Goal: Task Accomplishment & Management: Manage account settings

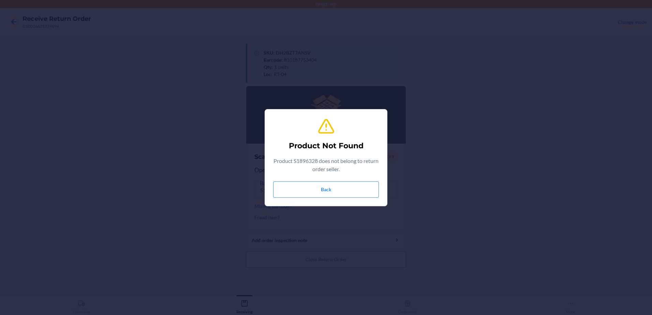
click at [342, 179] on div "Product Not Found Product S1896328 does not belong to return order seller. Back" at bounding box center [326, 158] width 106 height 86
click at [332, 187] on button "Back" at bounding box center [326, 189] width 106 height 16
click at [333, 188] on button "Back" at bounding box center [326, 189] width 106 height 16
click at [310, 190] on button "Back" at bounding box center [326, 189] width 106 height 16
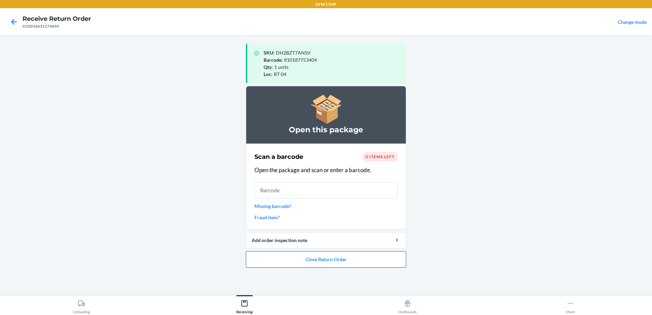
click at [334, 258] on button "Close Return Order" at bounding box center [326, 259] width 160 height 16
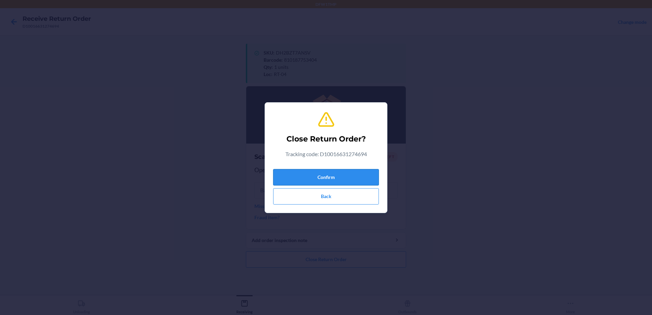
click at [356, 177] on button "Confirm" at bounding box center [326, 177] width 106 height 16
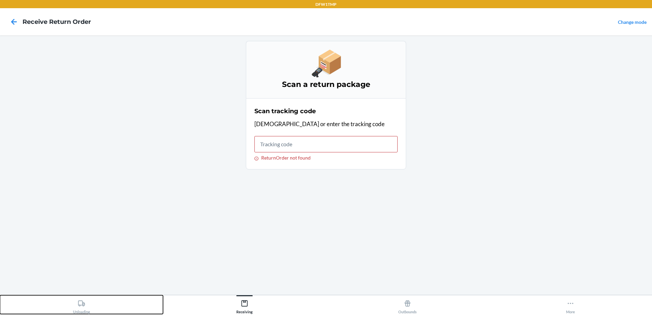
click at [79, 300] on icon at bounding box center [82, 304] width 8 height 8
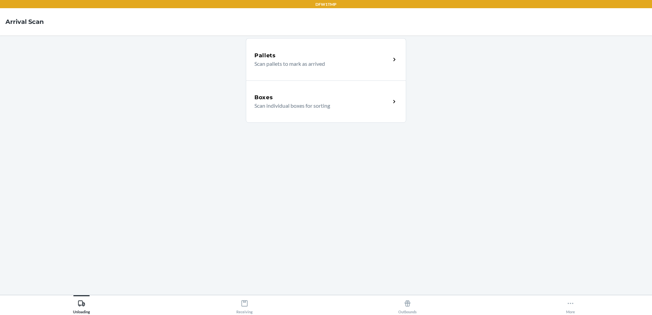
click at [377, 100] on div "Boxes" at bounding box center [322, 97] width 136 height 8
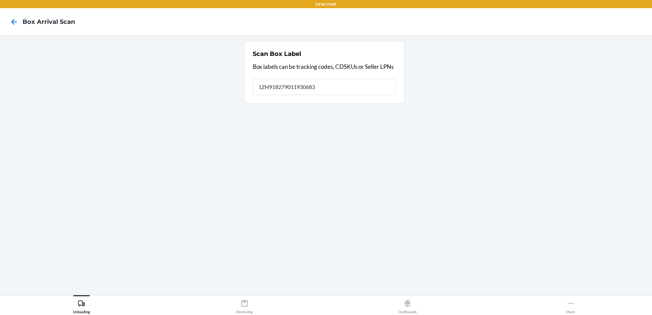
type input "1ZH918279011930683"
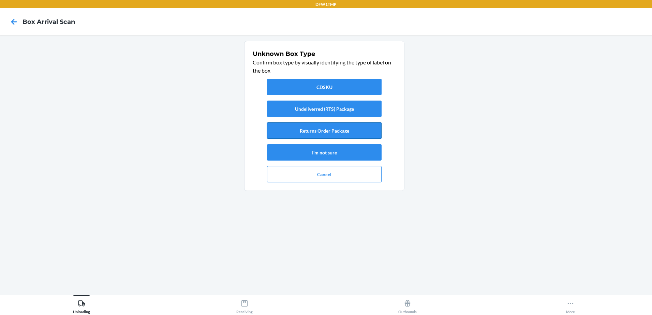
click at [358, 129] on button "Returns Order Package" at bounding box center [324, 130] width 115 height 16
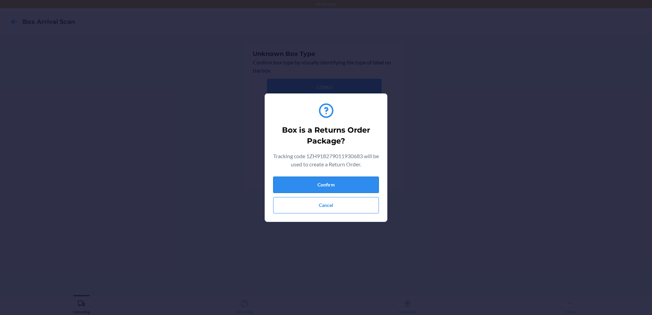
click at [362, 187] on button "Confirm" at bounding box center [326, 185] width 106 height 16
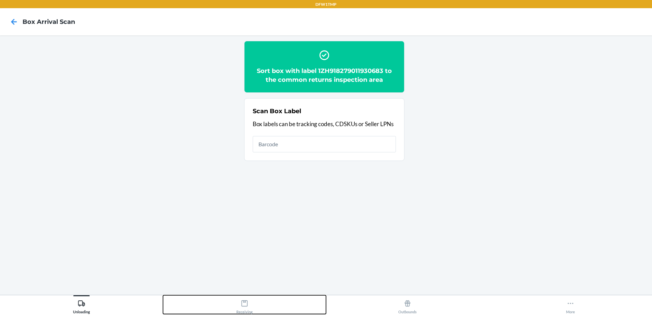
click at [250, 309] on div "Receiving" at bounding box center [244, 305] width 16 height 17
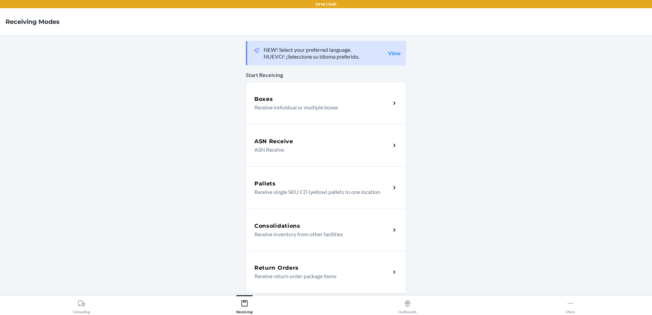
click at [326, 269] on div "Return Orders" at bounding box center [322, 268] width 136 height 8
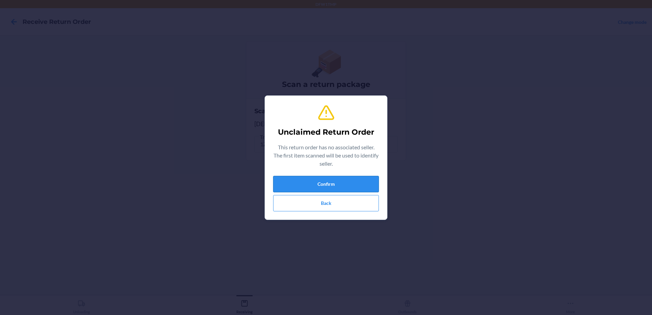
click at [345, 186] on button "Confirm" at bounding box center [326, 184] width 106 height 16
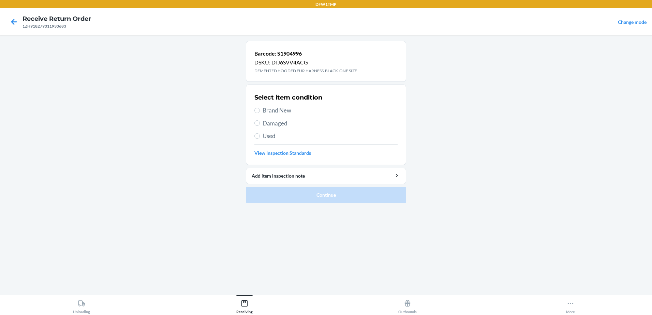
click at [275, 115] on span "Brand New" at bounding box center [330, 110] width 135 height 9
click at [260, 113] on input "Brand New" at bounding box center [256, 110] width 5 height 5
radio input "true"
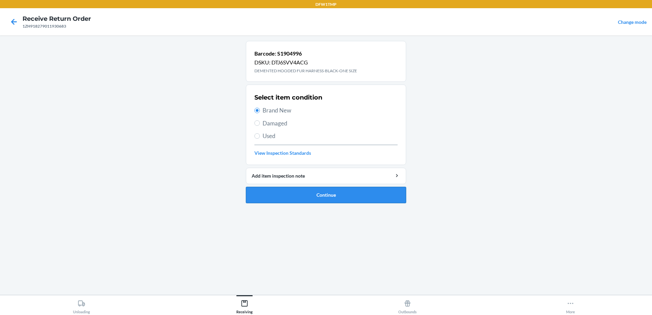
click at [323, 192] on button "Continue" at bounding box center [326, 195] width 160 height 16
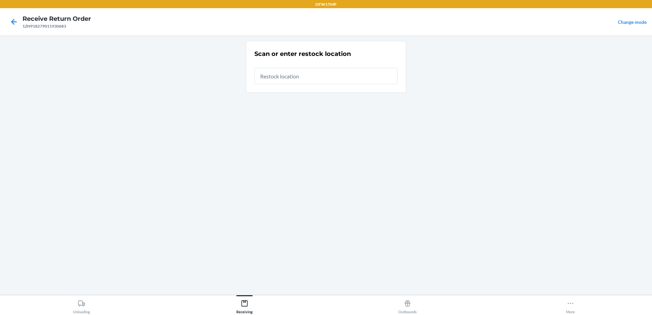
click at [310, 76] on input "text" at bounding box center [325, 76] width 143 height 16
type input "RT-04"
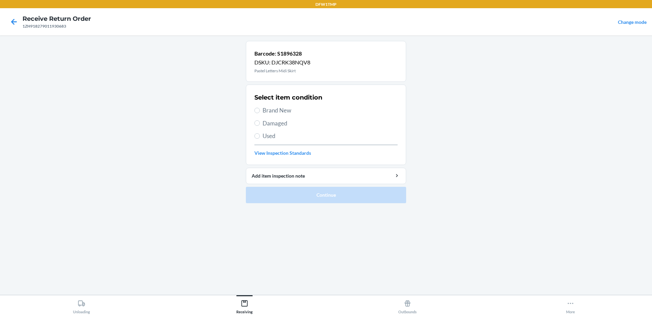
drag, startPoint x: 275, startPoint y: 111, endPoint x: 282, endPoint y: 108, distance: 7.4
click at [275, 110] on span "Brand New" at bounding box center [330, 110] width 135 height 9
click at [260, 110] on input "Brand New" at bounding box center [256, 110] width 5 height 5
radio input "true"
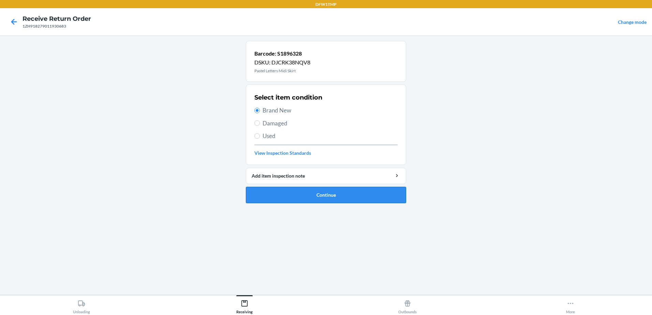
click at [373, 199] on button "Continue" at bounding box center [326, 195] width 160 height 16
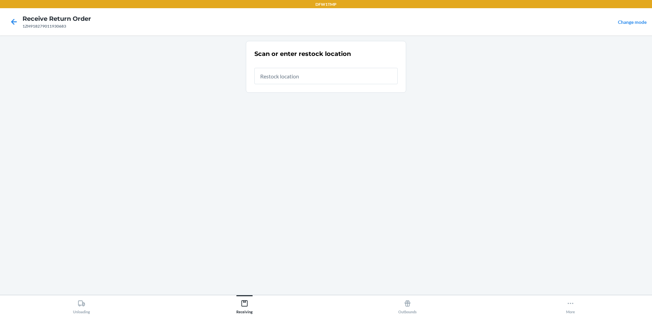
click at [297, 75] on input "text" at bounding box center [325, 76] width 143 height 16
type input "RT-04"
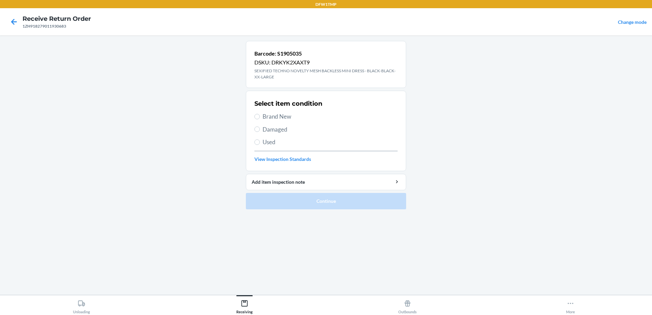
click at [279, 117] on span "Brand New" at bounding box center [330, 116] width 135 height 9
click at [260, 117] on input "Brand New" at bounding box center [256, 116] width 5 height 5
radio input "true"
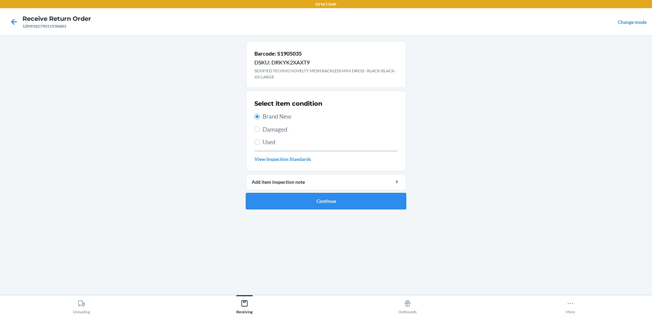
click at [332, 203] on button "Continue" at bounding box center [326, 201] width 160 height 16
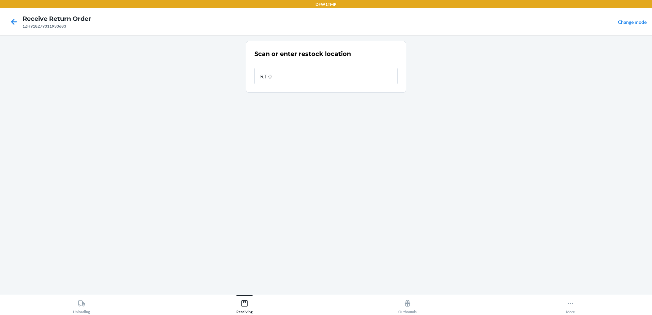
type input "RT-04"
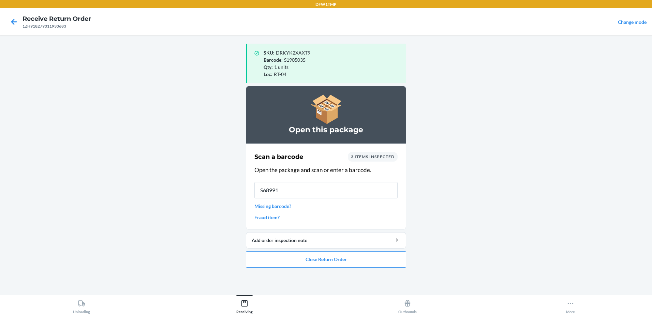
type input "S689916"
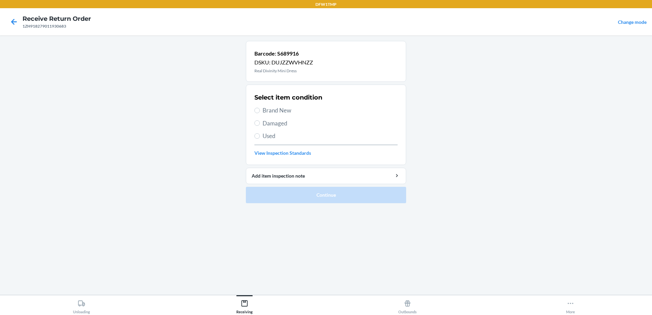
click at [258, 114] on label "Brand New" at bounding box center [325, 110] width 143 height 9
click at [258, 113] on input "Brand New" at bounding box center [256, 110] width 5 height 5
radio input "true"
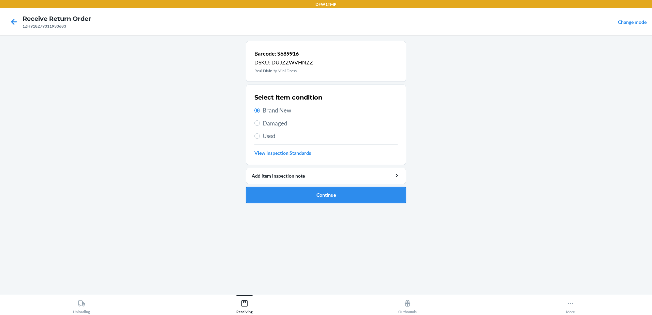
click at [338, 200] on button "Continue" at bounding box center [326, 195] width 160 height 16
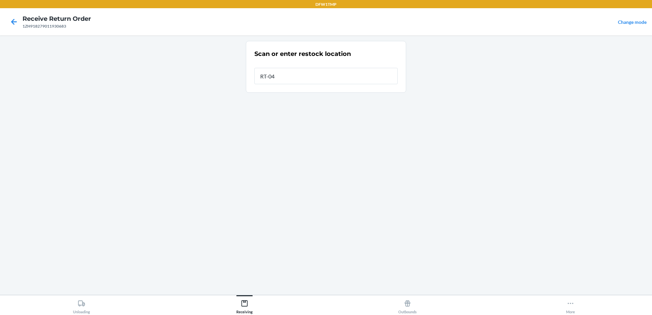
type input "RT-04"
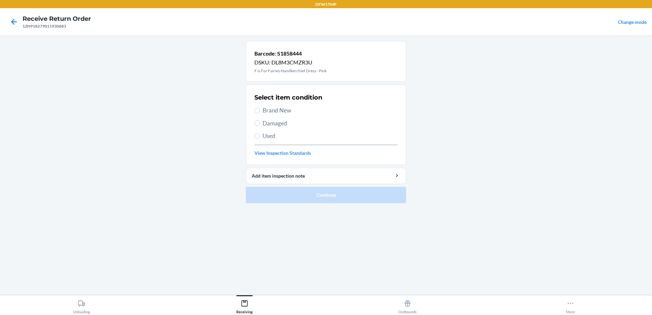
click at [264, 111] on span "Brand New" at bounding box center [330, 110] width 135 height 9
click at [260, 111] on input "Brand New" at bounding box center [256, 110] width 5 height 5
radio input "true"
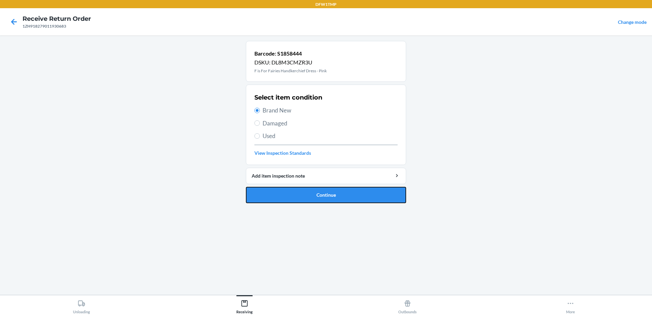
click at [323, 191] on button "Continue" at bounding box center [326, 195] width 160 height 16
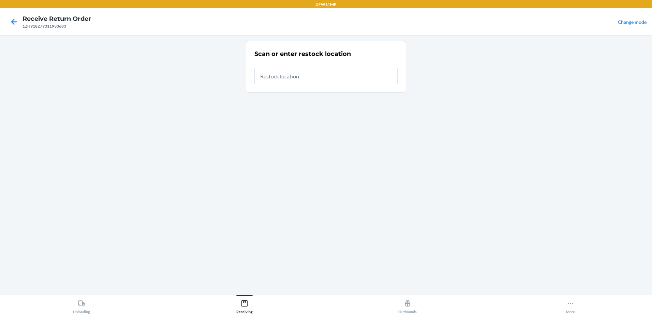
click at [317, 74] on input "text" at bounding box center [325, 76] width 143 height 16
type input "RT-04"
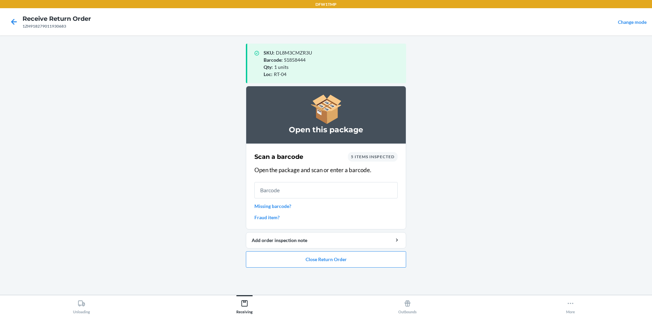
click at [282, 206] on link "Missing barcode?" at bounding box center [325, 206] width 143 height 7
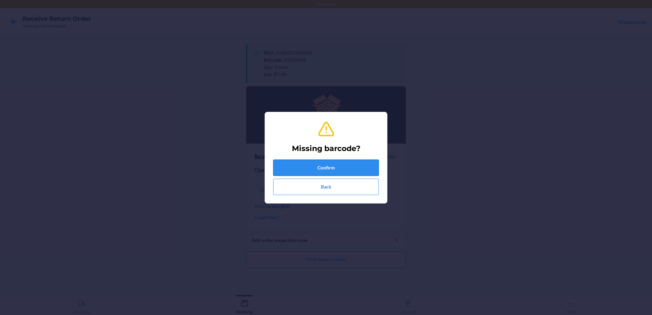
click at [315, 171] on button "Confirm" at bounding box center [326, 168] width 106 height 16
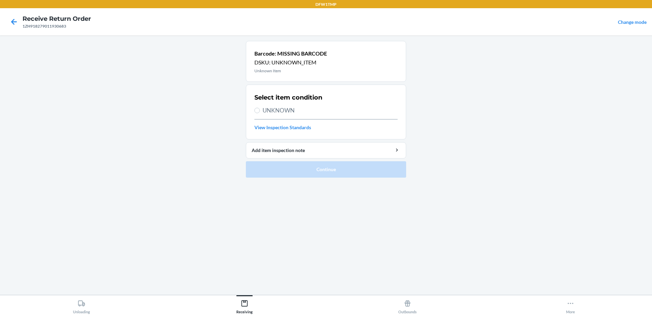
click at [272, 111] on span "UNKNOWN" at bounding box center [330, 110] width 135 height 9
click at [260, 111] on input "UNKNOWN" at bounding box center [256, 110] width 5 height 5
radio input "true"
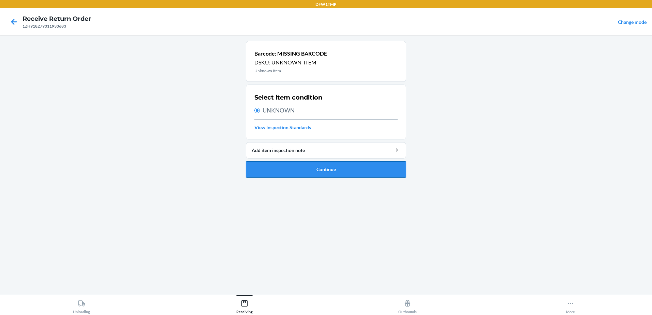
click at [307, 166] on button "Continue" at bounding box center [326, 169] width 160 height 16
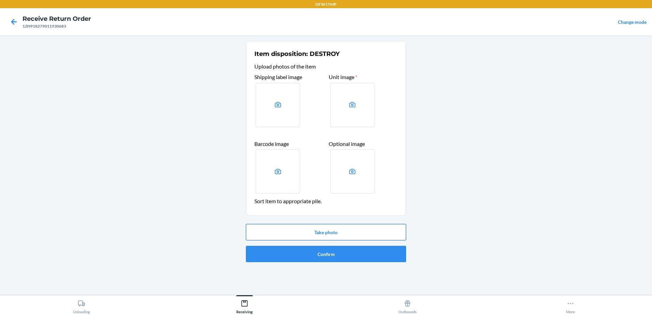
click at [327, 231] on button "Take photo" at bounding box center [326, 232] width 160 height 16
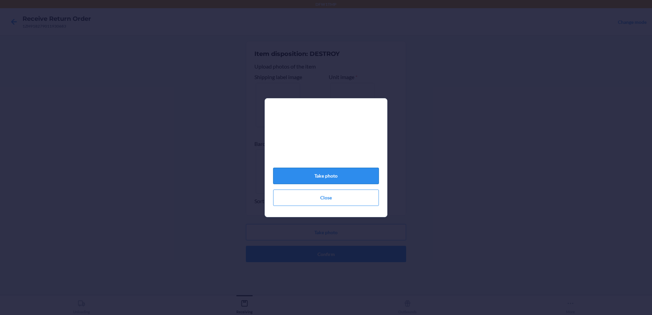
click at [346, 184] on button "Take photo" at bounding box center [326, 176] width 106 height 16
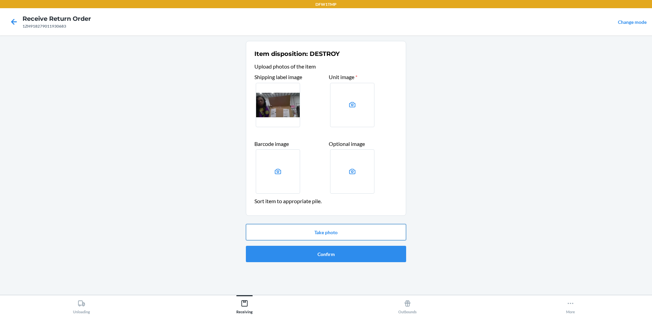
click at [373, 229] on button "Take photo" at bounding box center [326, 232] width 160 height 16
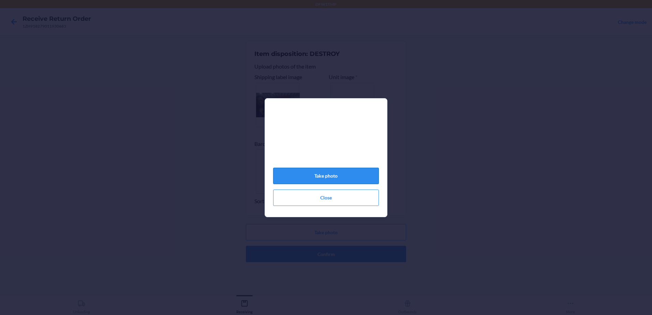
click at [357, 174] on button "Take photo" at bounding box center [326, 176] width 106 height 16
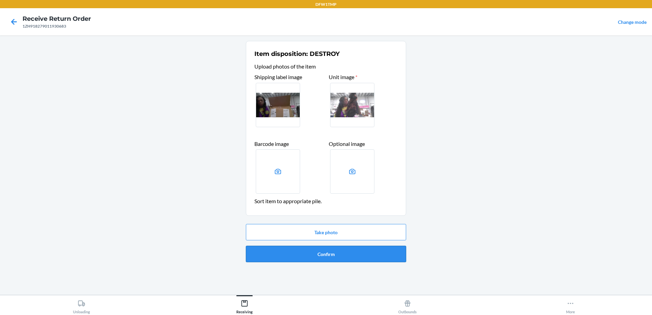
click at [339, 256] on button "Confirm" at bounding box center [326, 254] width 160 height 16
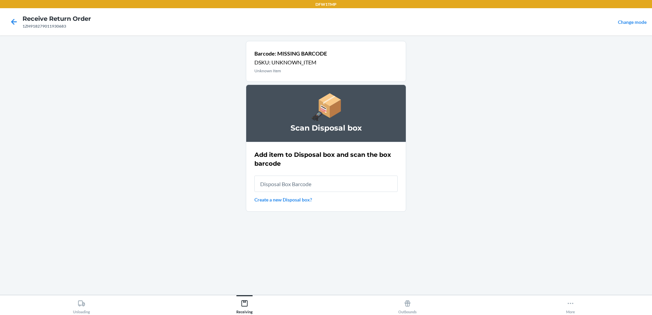
click at [285, 202] on link "Create a new Disposal box?" at bounding box center [325, 199] width 143 height 7
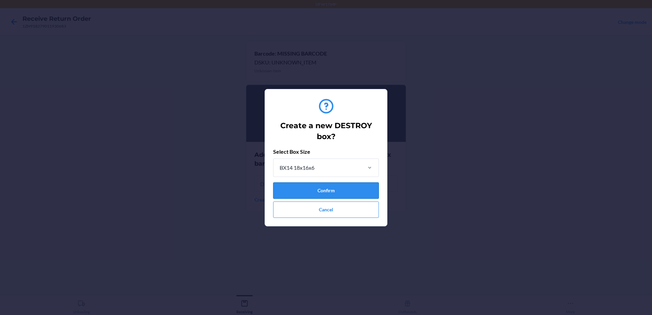
click at [297, 188] on button "Confirm" at bounding box center [326, 190] width 106 height 16
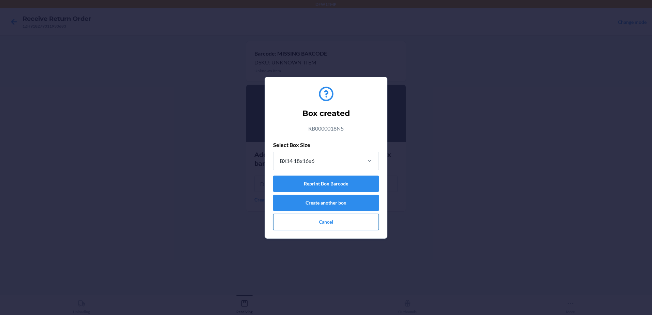
click at [368, 228] on button "Cancel" at bounding box center [326, 222] width 106 height 16
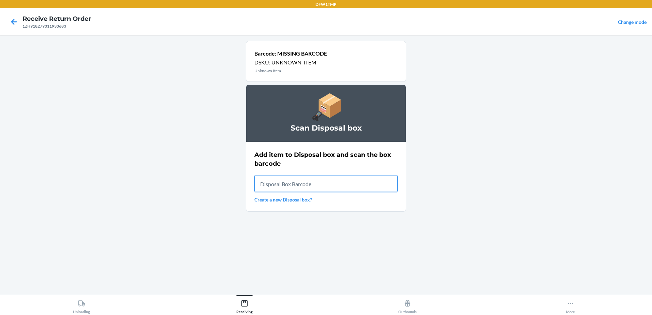
click at [307, 186] on input "text" at bounding box center [325, 184] width 143 height 16
type input "RB0000018N5"
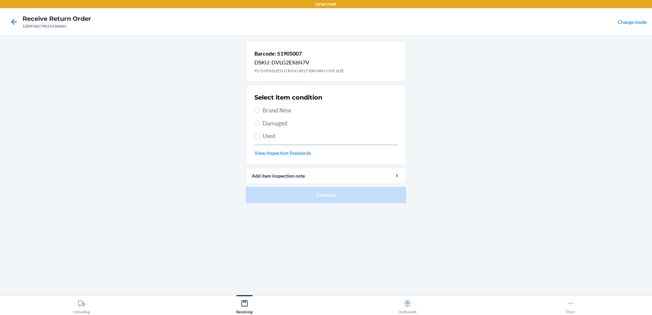
drag, startPoint x: 277, startPoint y: 106, endPoint x: 277, endPoint y: 110, distance: 3.8
click at [277, 106] on span "Brand New" at bounding box center [330, 110] width 135 height 9
click at [260, 108] on input "Brand New" at bounding box center [256, 110] width 5 height 5
radio input "true"
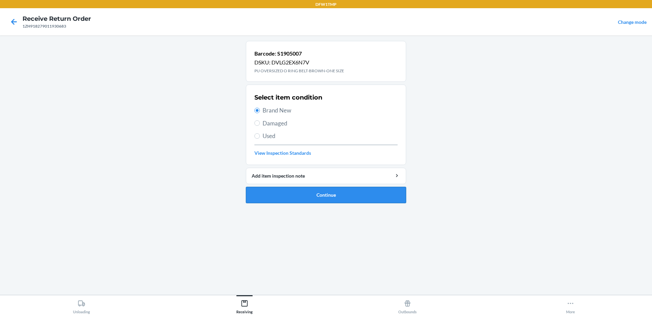
click at [385, 196] on button "Continue" at bounding box center [326, 195] width 160 height 16
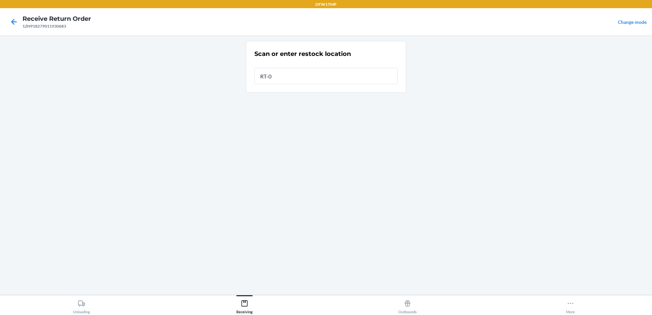
type input "RT-04"
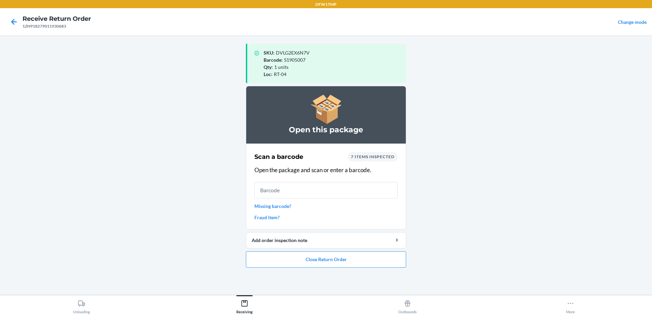
click at [283, 203] on link "Missing barcode?" at bounding box center [325, 206] width 143 height 7
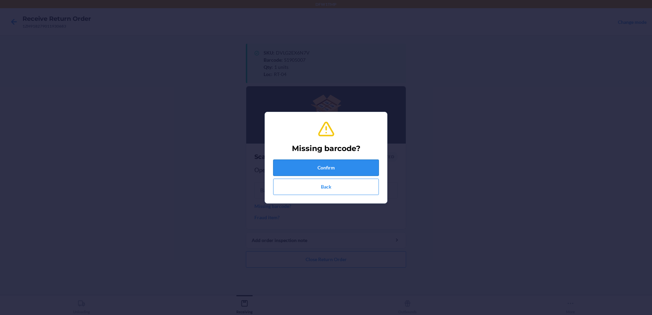
click at [306, 162] on button "Confirm" at bounding box center [326, 168] width 106 height 16
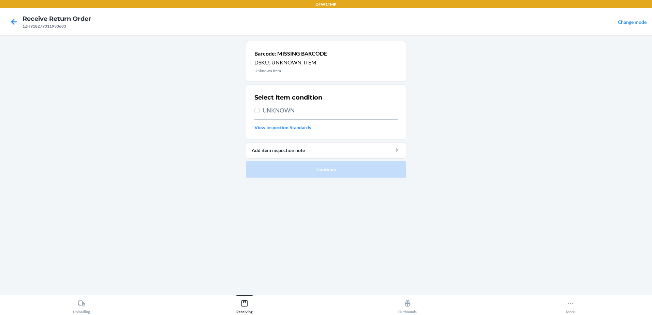
click at [283, 111] on span "UNKNOWN" at bounding box center [330, 110] width 135 height 9
click at [260, 111] on input "UNKNOWN" at bounding box center [256, 110] width 5 height 5
radio input "true"
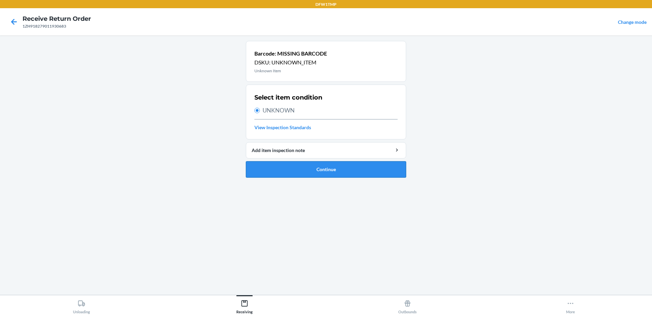
click at [325, 170] on button "Continue" at bounding box center [326, 169] width 160 height 16
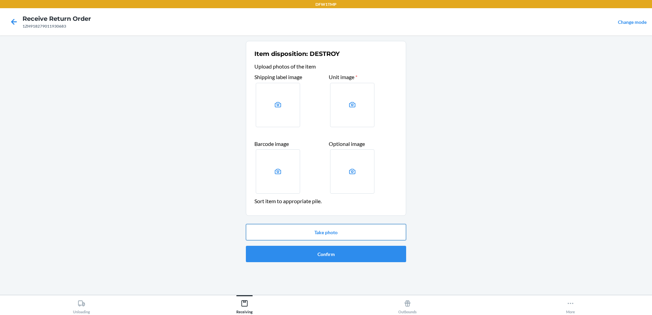
click at [325, 229] on button "Take photo" at bounding box center [326, 232] width 160 height 16
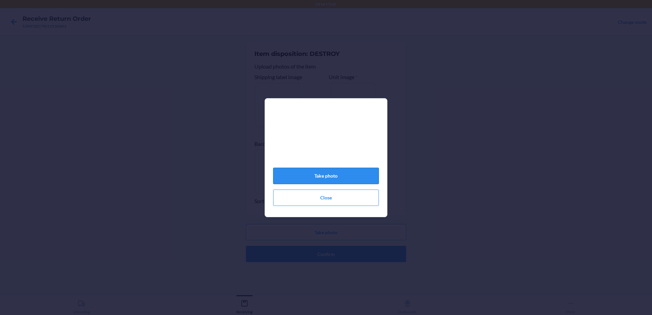
click at [325, 175] on button "Take photo" at bounding box center [326, 176] width 106 height 16
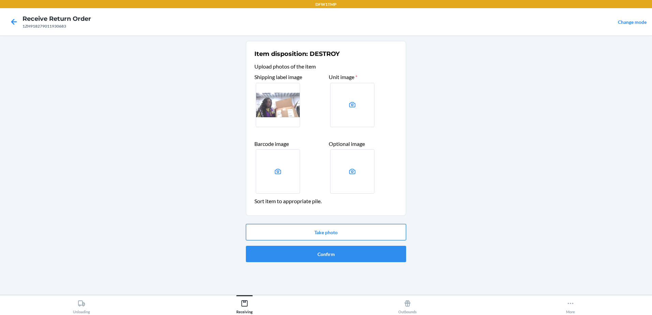
click at [357, 238] on button "Take photo" at bounding box center [326, 232] width 160 height 16
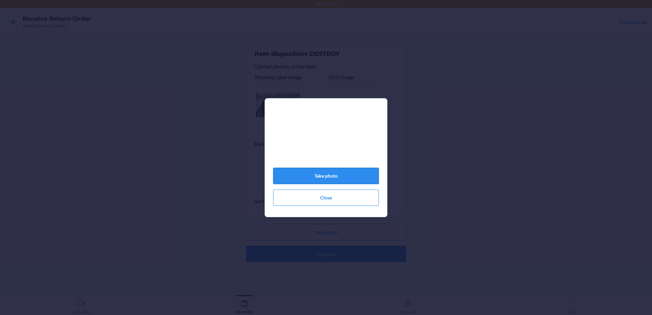
click at [355, 181] on button "Take photo" at bounding box center [326, 176] width 106 height 16
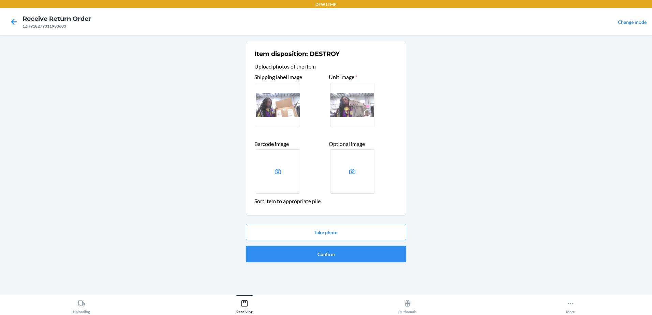
click at [350, 260] on button "Confirm" at bounding box center [326, 254] width 160 height 16
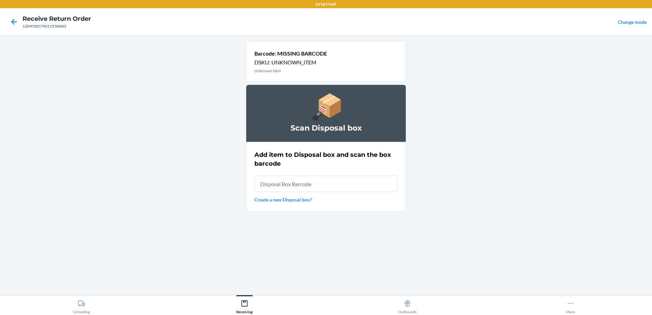
click at [301, 199] on link "Create a new Disposal box?" at bounding box center [325, 199] width 143 height 7
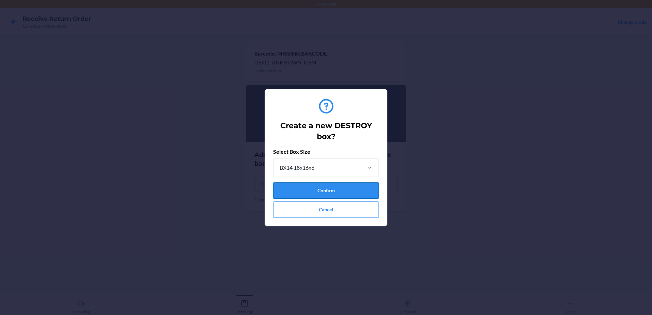
click at [301, 188] on button "Confirm" at bounding box center [326, 190] width 106 height 16
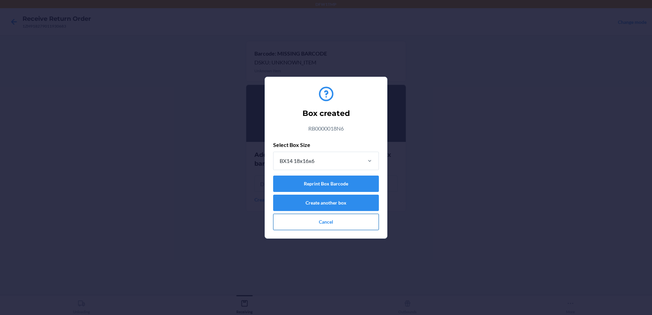
click at [340, 222] on button "Cancel" at bounding box center [326, 222] width 106 height 16
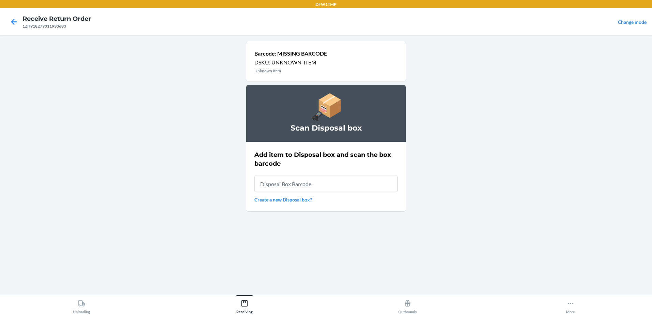
type input "RB0000018N6"
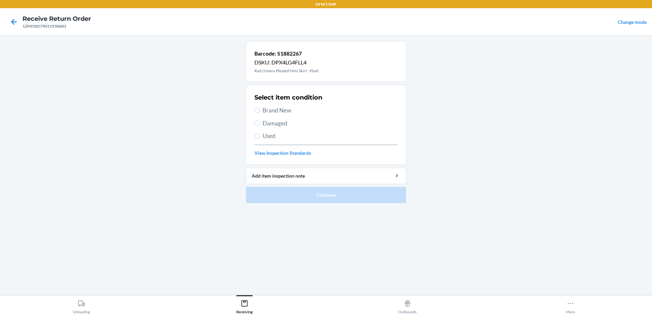
click at [285, 107] on span "Brand New" at bounding box center [330, 110] width 135 height 9
click at [260, 108] on input "Brand New" at bounding box center [256, 110] width 5 height 5
radio input "true"
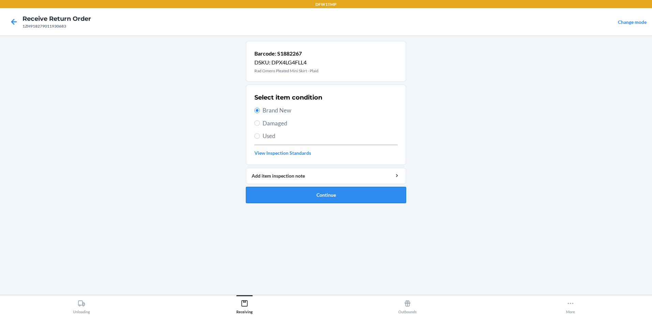
click at [332, 191] on button "Continue" at bounding box center [326, 195] width 160 height 16
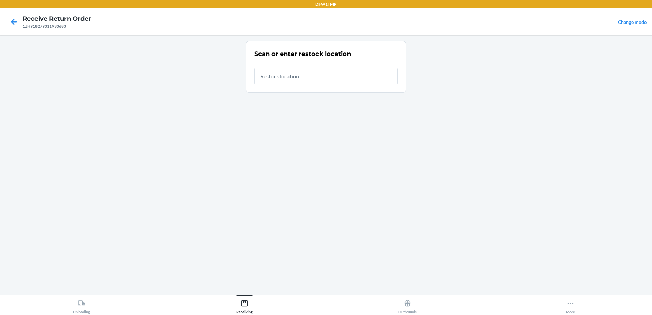
click at [324, 71] on input "text" at bounding box center [325, 76] width 143 height 16
type input "RT-04"
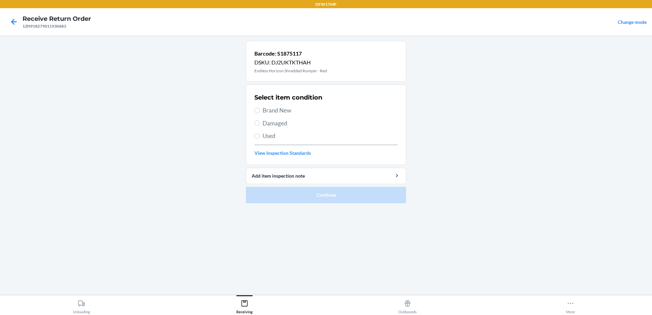
click at [283, 117] on div "Select item condition Brand New Damaged Used View Inspection Standards" at bounding box center [325, 125] width 143 height 68
click at [276, 108] on span "Brand New" at bounding box center [330, 110] width 135 height 9
click at [260, 108] on input "Brand New" at bounding box center [256, 110] width 5 height 5
radio input "true"
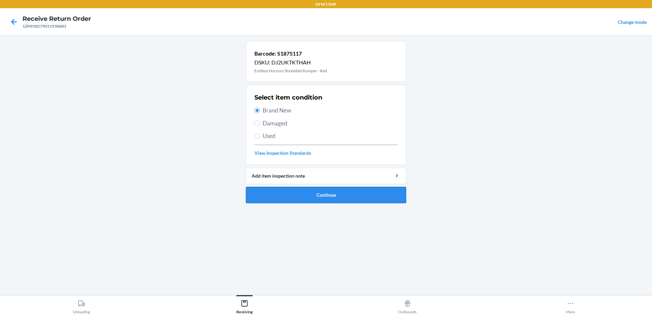
click at [326, 195] on button "Continue" at bounding box center [326, 195] width 160 height 16
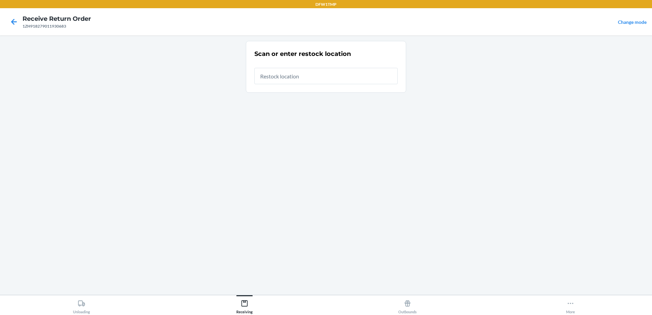
click at [311, 76] on input "text" at bounding box center [325, 76] width 143 height 16
type input "RT-04"
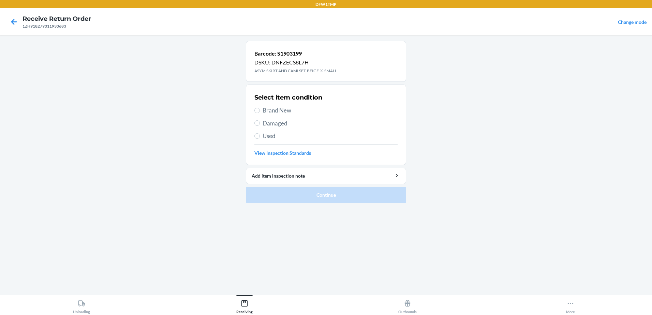
click at [266, 105] on div "Select item condition Brand New Damaged Used View Inspection Standards" at bounding box center [325, 125] width 143 height 68
click at [268, 108] on span "Brand New" at bounding box center [330, 110] width 135 height 9
click at [260, 108] on input "Brand New" at bounding box center [256, 110] width 5 height 5
radio input "true"
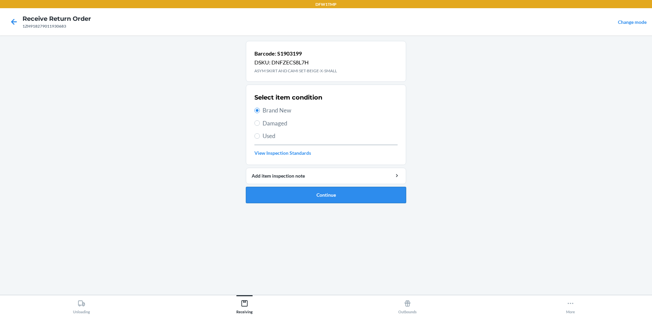
click at [320, 194] on button "Continue" at bounding box center [326, 195] width 160 height 16
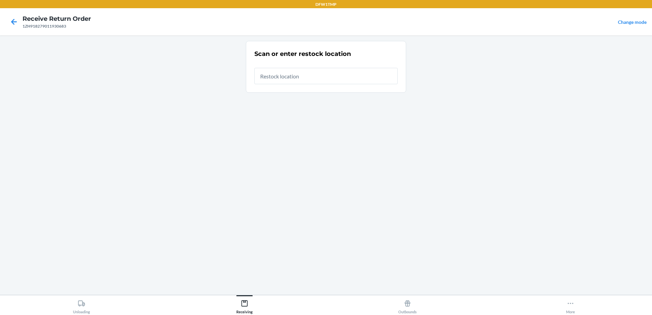
click at [301, 76] on input "text" at bounding box center [325, 76] width 143 height 16
type input "RT-04"
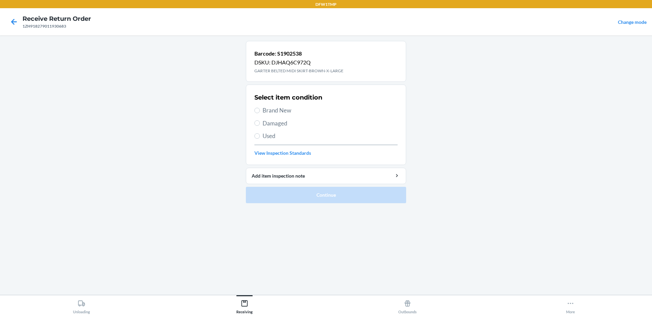
click at [266, 107] on span "Brand New" at bounding box center [330, 110] width 135 height 9
click at [260, 108] on input "Brand New" at bounding box center [256, 110] width 5 height 5
radio input "true"
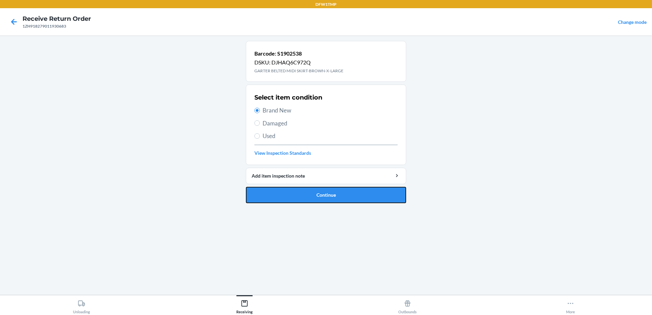
click at [345, 193] on button "Continue" at bounding box center [326, 195] width 160 height 16
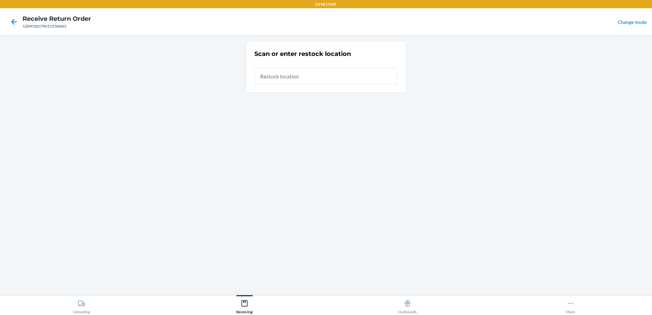
click at [328, 76] on input "text" at bounding box center [325, 76] width 143 height 16
type input "RT-04"
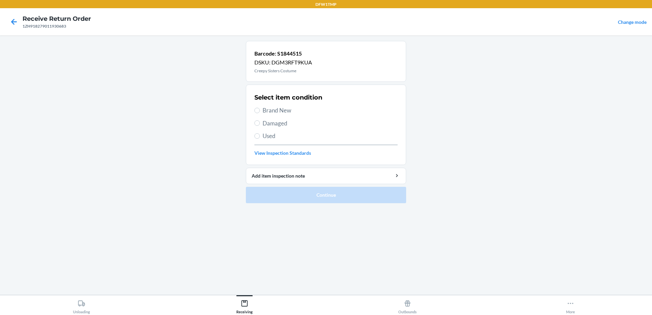
click at [267, 110] on span "Brand New" at bounding box center [330, 110] width 135 height 9
click at [260, 110] on input "Brand New" at bounding box center [256, 110] width 5 height 5
radio input "true"
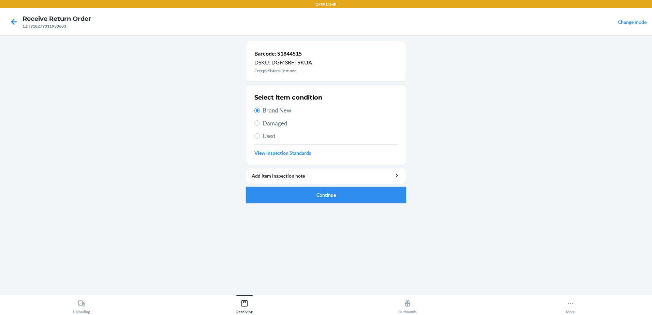
click at [332, 198] on button "Continue" at bounding box center [326, 195] width 160 height 16
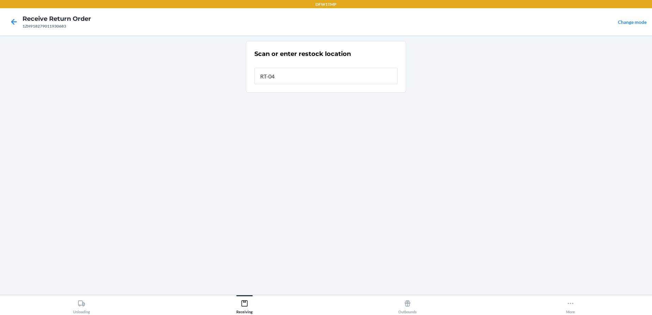
type input "RT-04"
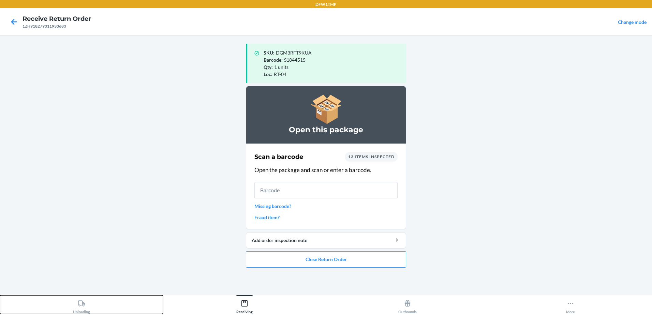
click at [74, 304] on div "Unloading" at bounding box center [81, 305] width 17 height 17
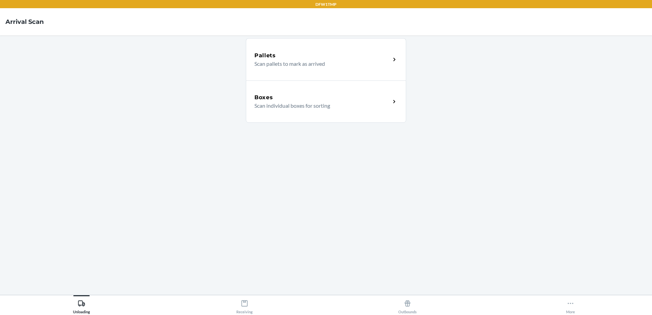
click at [341, 111] on div "Boxes Scan individual boxes for sorting" at bounding box center [326, 101] width 160 height 42
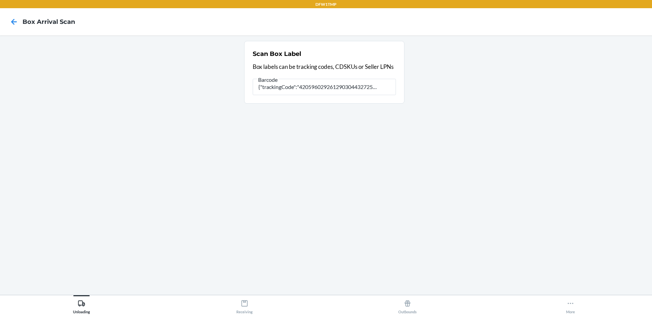
type input "{"trackingCode":"420596029261290304432725451353","sortCode":"DFW-D3"}"
drag, startPoint x: 390, startPoint y: 79, endPoint x: 191, endPoint y: 124, distance: 203.8
click at [193, 124] on section "Scan Box Label Box labels can be tracking codes, CDSKUs or Seller LPNs Barcode …" at bounding box center [325, 165] width 641 height 249
type input "420596029261290304432725451353"
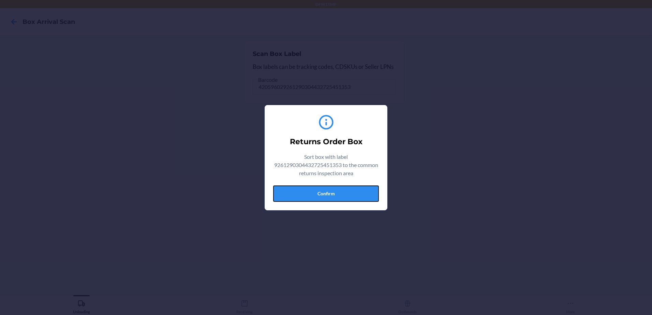
click at [327, 192] on button "Confirm" at bounding box center [326, 194] width 106 height 16
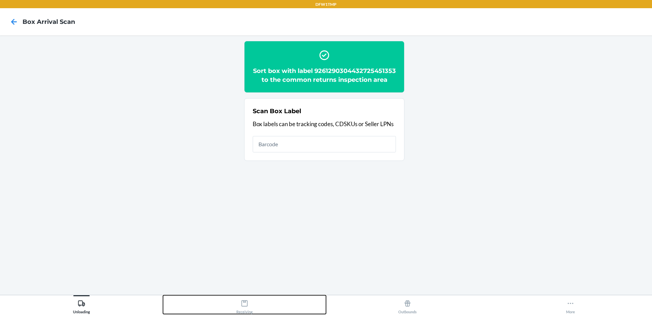
click at [234, 305] on button "Receiving" at bounding box center [244, 304] width 163 height 19
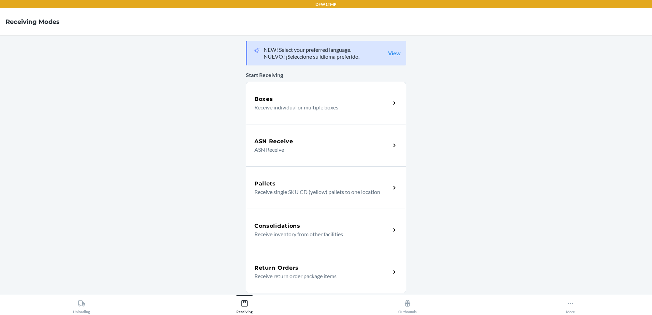
click at [269, 274] on p "Receive return order package items" at bounding box center [319, 276] width 131 height 8
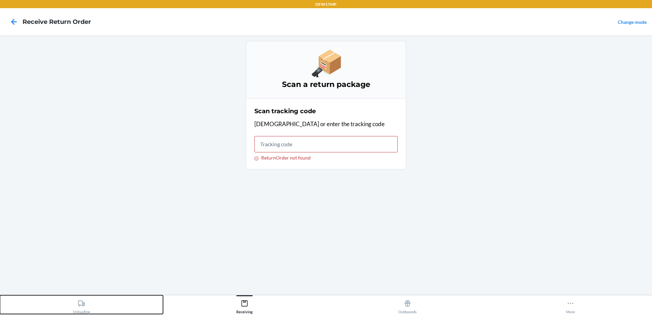
click at [87, 299] on div "Unloading" at bounding box center [81, 305] width 17 height 17
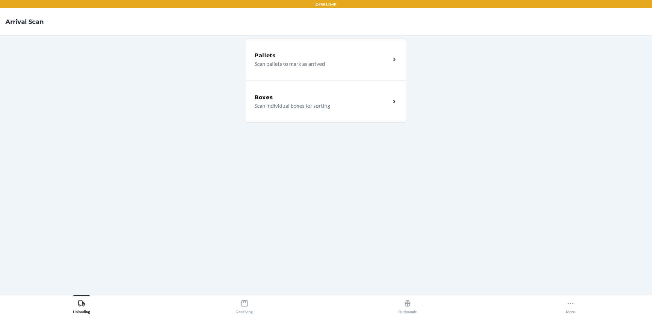
click at [343, 106] on p "Scan individual boxes for sorting" at bounding box center [319, 106] width 131 height 8
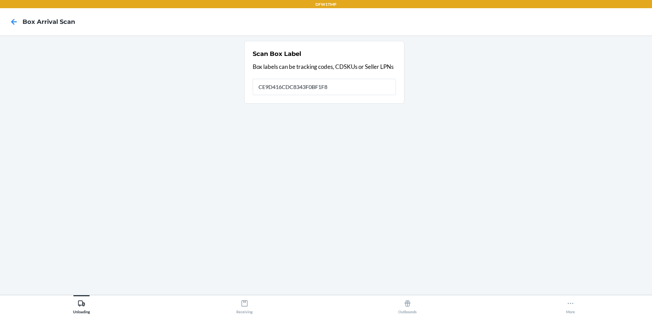
type input "CE9D416CDC8343F0BF1F82"
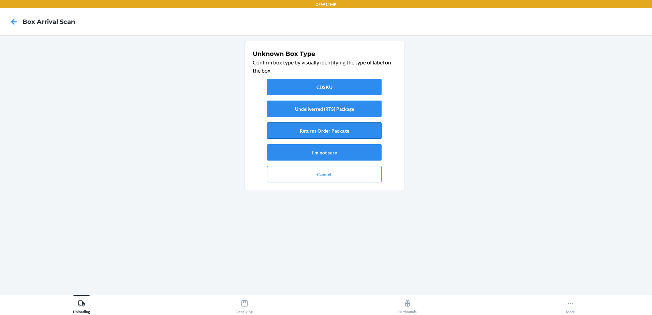
click at [342, 129] on button "Returns Order Package" at bounding box center [324, 130] width 115 height 16
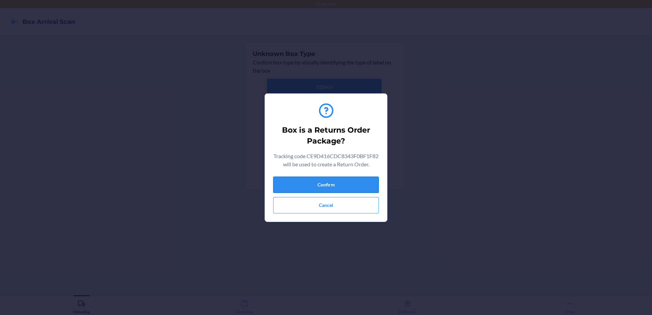
click at [331, 185] on button "Confirm" at bounding box center [326, 185] width 106 height 16
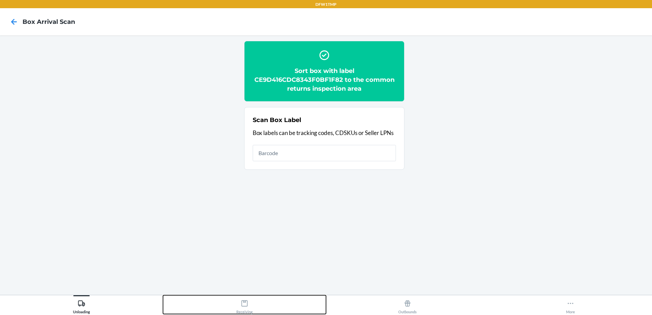
click at [243, 307] on icon at bounding box center [244, 303] width 6 height 6
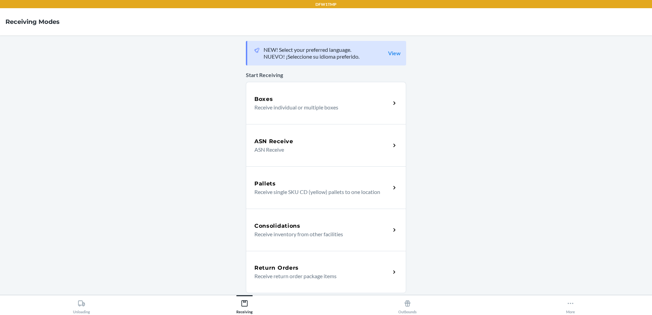
click at [287, 278] on p "Receive return order package items" at bounding box center [319, 276] width 131 height 8
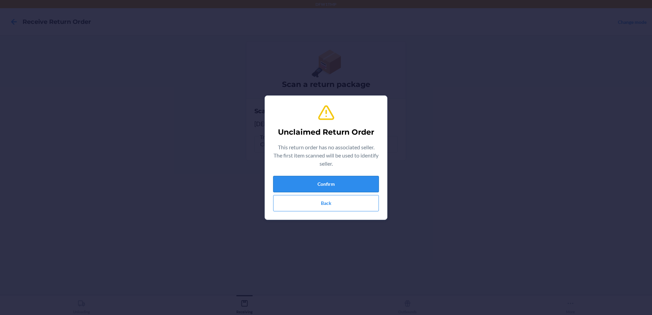
click at [314, 176] on button "Confirm" at bounding box center [326, 184] width 106 height 16
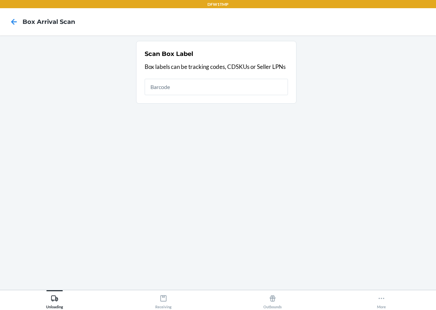
click at [196, 221] on section "Scan Box Label Box labels can be tracking codes, CDSKUs or Seller LPNs" at bounding box center [217, 163] width 425 height 244
click at [289, 217] on section "Scan Box Label Box labels can be tracking codes, CDSKUs or Seller LPNs" at bounding box center [217, 163] width 425 height 244
click at [172, 89] on input "text" at bounding box center [216, 87] width 143 height 16
type input "4779051870950"
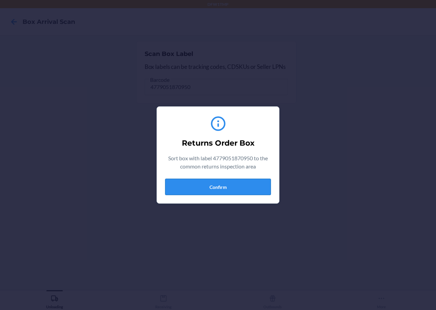
click at [214, 189] on button "Confirm" at bounding box center [218, 187] width 106 height 16
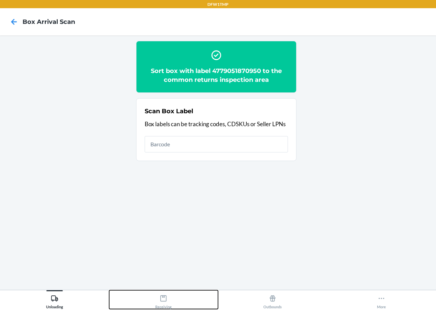
click at [132, 299] on button "Receiving" at bounding box center [163, 299] width 109 height 19
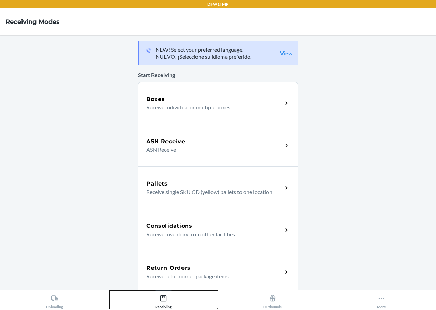
click at [109, 290] on button "Receiving" at bounding box center [163, 299] width 109 height 19
click at [202, 264] on div "Return Orders Receive return order package items" at bounding box center [218, 272] width 160 height 42
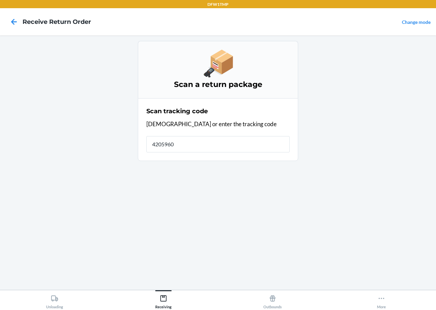
type input "42059602"
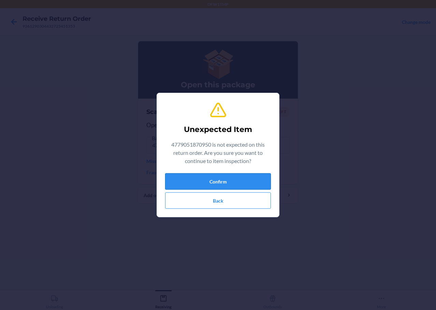
click at [241, 173] on button "Confirm" at bounding box center [218, 181] width 106 height 16
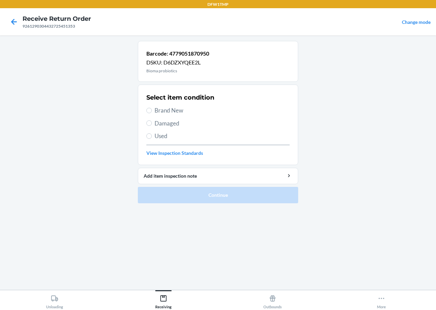
click at [154, 112] on label "Brand New" at bounding box center [217, 110] width 143 height 9
click at [152, 112] on input "Brand New" at bounding box center [148, 110] width 5 height 5
radio input "true"
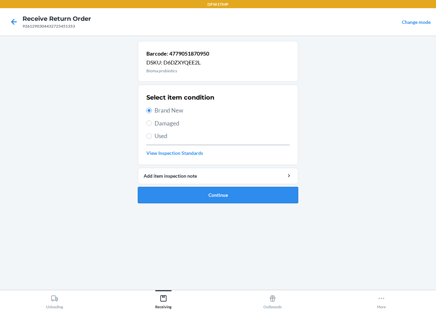
click at [198, 188] on button "Continue" at bounding box center [218, 195] width 160 height 16
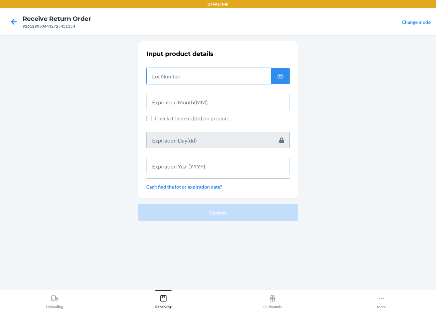
click at [196, 80] on input "text" at bounding box center [208, 76] width 125 height 16
type input "04222579"
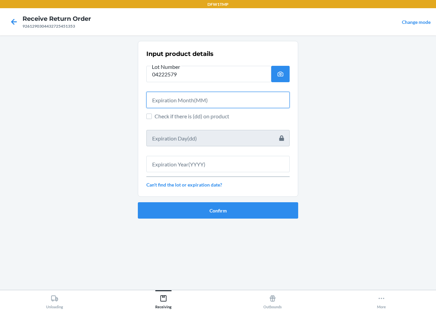
click at [247, 95] on input "text" at bounding box center [217, 100] width 143 height 16
type input "06"
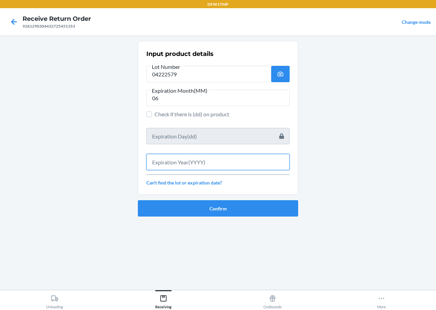
click at [222, 162] on input "text" at bounding box center [217, 162] width 143 height 16
type input "2027"
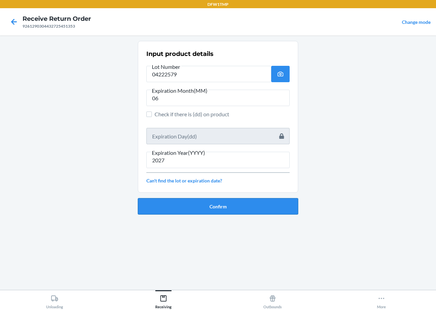
click at [246, 208] on button "Confirm" at bounding box center [218, 206] width 160 height 16
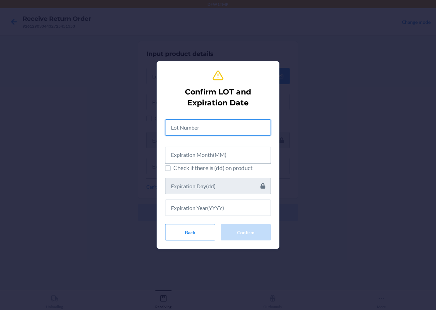
click at [249, 129] on input "text" at bounding box center [218, 127] width 106 height 16
type input "04222579"
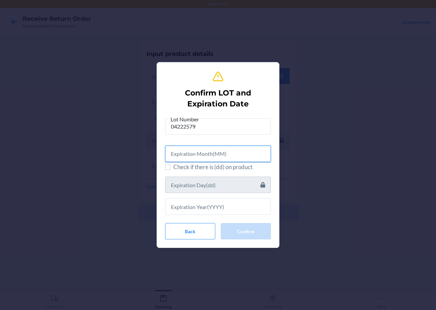
click at [240, 153] on input "text" at bounding box center [218, 154] width 106 height 16
type input "06"
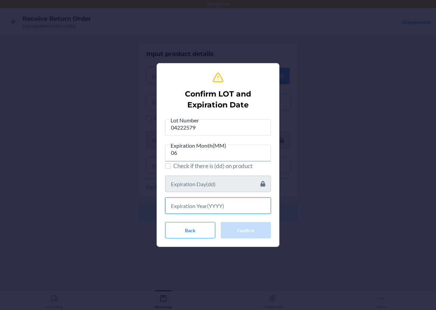
click at [236, 206] on input "text" at bounding box center [218, 205] width 106 height 16
type input "2027"
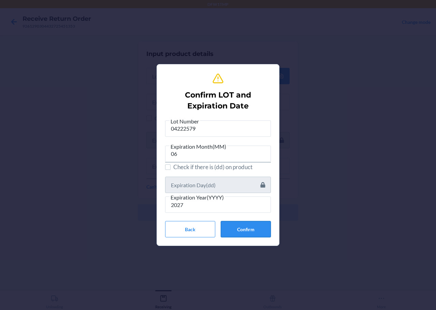
click at [255, 227] on button "Confirm" at bounding box center [246, 229] width 50 height 16
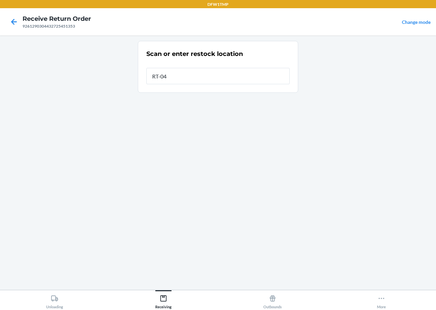
type input "RT-04"
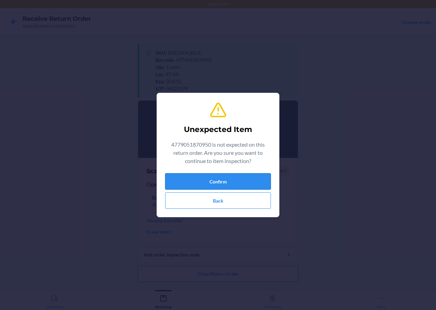
click at [205, 181] on button "Confirm" at bounding box center [218, 181] width 106 height 16
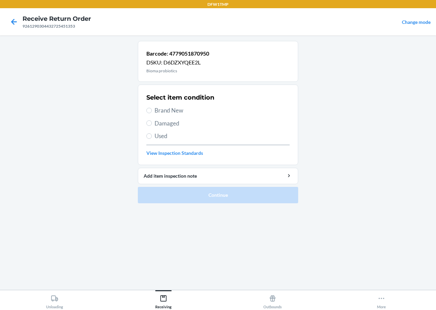
click at [163, 112] on span "Brand New" at bounding box center [222, 110] width 135 height 9
click at [152, 112] on input "Brand New" at bounding box center [148, 110] width 5 height 5
radio input "true"
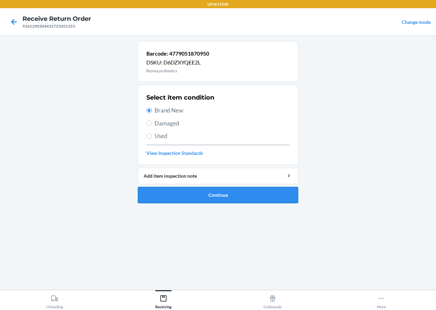
click at [200, 189] on button "Continue" at bounding box center [218, 195] width 160 height 16
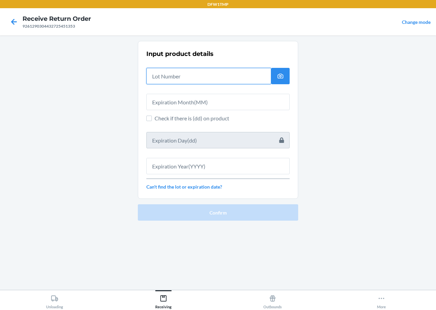
click at [179, 79] on input "text" at bounding box center [208, 76] width 125 height 16
type input "04222579"
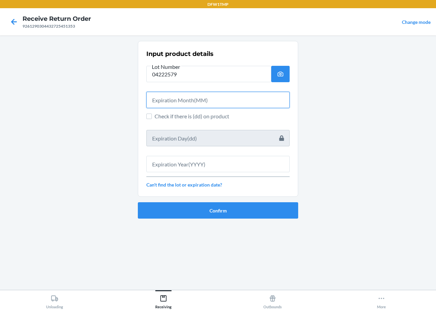
click at [186, 102] on input "text" at bounding box center [217, 100] width 143 height 16
type input "06"
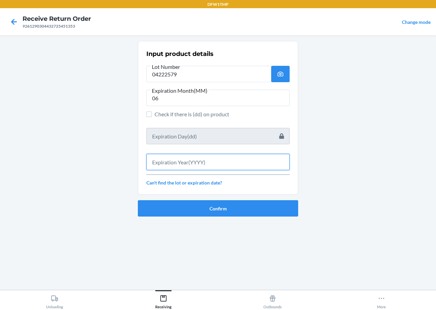
click at [198, 157] on input "text" at bounding box center [217, 162] width 143 height 16
type input "2027"
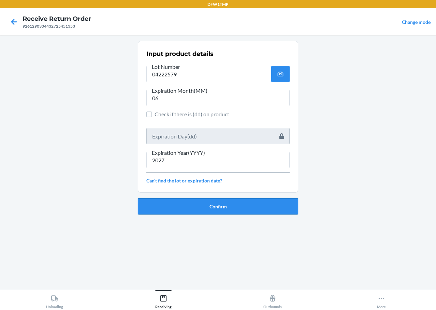
click at [226, 201] on button "Confirm" at bounding box center [218, 206] width 160 height 16
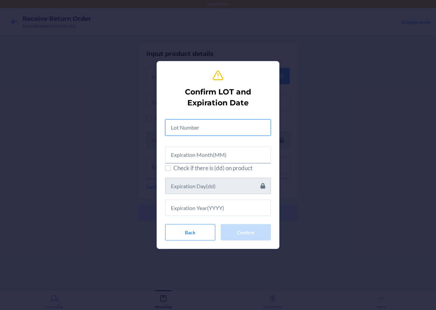
click at [206, 131] on input "text" at bounding box center [218, 127] width 106 height 16
type input "04222579"
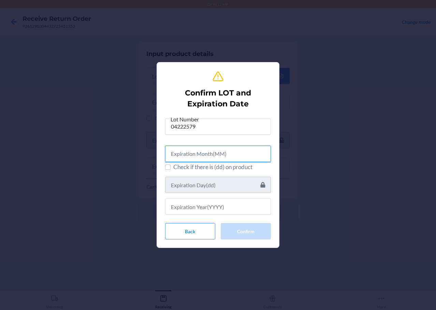
click at [216, 154] on input "text" at bounding box center [218, 154] width 106 height 16
type input "06"
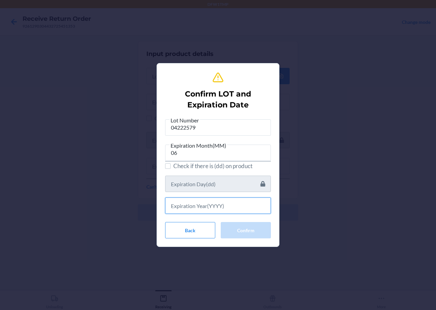
click at [229, 207] on input "text" at bounding box center [218, 205] width 106 height 16
type input "2027"
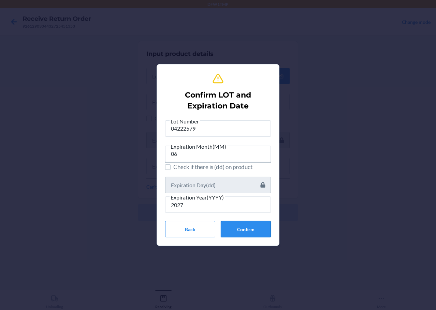
click at [238, 225] on button "Confirm" at bounding box center [246, 229] width 50 height 16
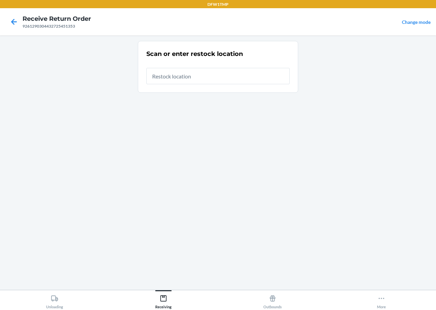
click at [181, 78] on input "text" at bounding box center [217, 76] width 143 height 16
type input "RT-04"
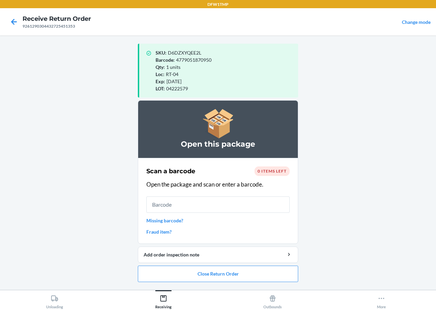
click at [57, 310] on div "Unloading Receiving Outbounds More" at bounding box center [218, 300] width 436 height 20
click at [56, 303] on div "Unloading" at bounding box center [54, 300] width 17 height 17
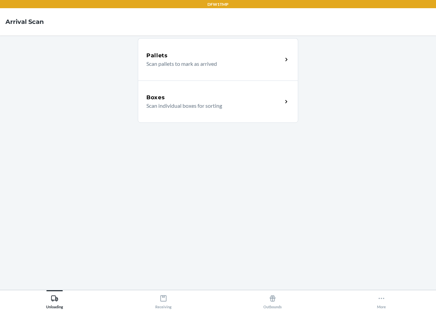
click at [222, 95] on div "Boxes" at bounding box center [214, 97] width 136 height 8
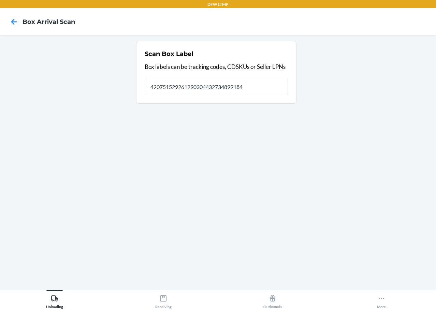
type input "420751529261290304432734899184"
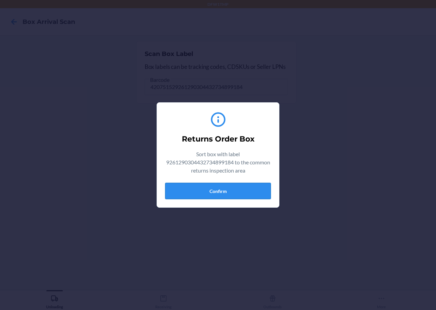
click at [230, 196] on button "Confirm" at bounding box center [218, 191] width 106 height 16
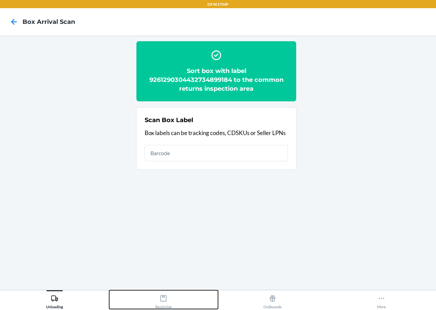
click at [155, 302] on div "Receiving" at bounding box center [163, 300] width 16 height 17
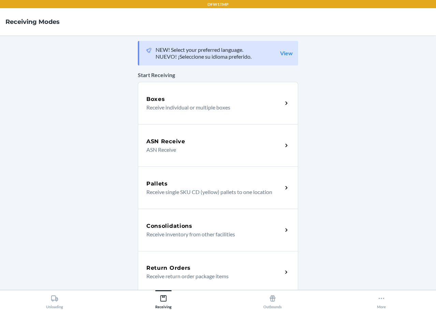
click at [194, 267] on div "Return Orders" at bounding box center [214, 268] width 136 height 8
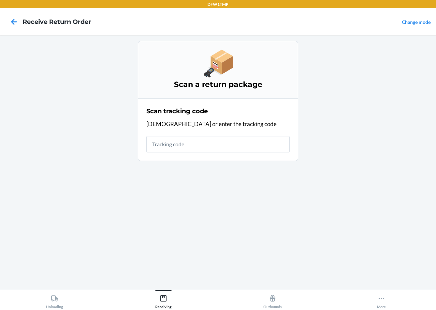
click at [186, 146] on input "text" at bounding box center [217, 144] width 143 height 16
type input "42075152926"
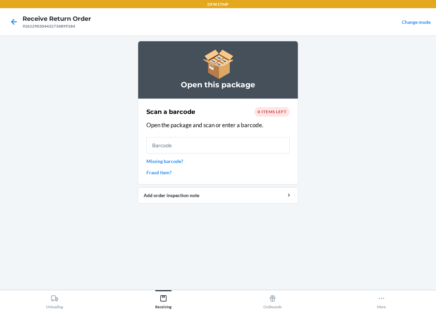
click at [344, 181] on main "Open this package Scan a barcode 0 items left Open the package and scan or ente…" at bounding box center [218, 162] width 436 height 254
click at [175, 143] on input "text" at bounding box center [217, 145] width 143 height 16
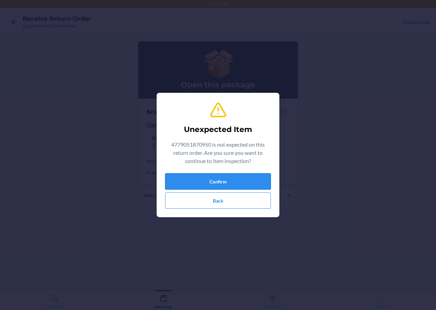
click at [239, 183] on button "Confirm" at bounding box center [218, 181] width 106 height 16
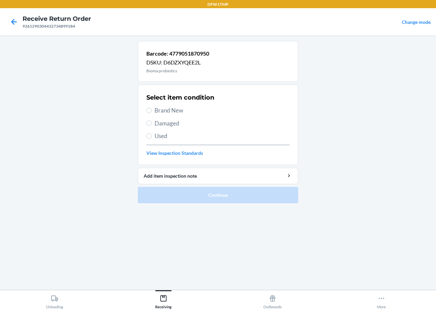
click at [176, 108] on span "Brand New" at bounding box center [222, 110] width 135 height 9
click at [152, 108] on input "Brand New" at bounding box center [148, 110] width 5 height 5
radio input "true"
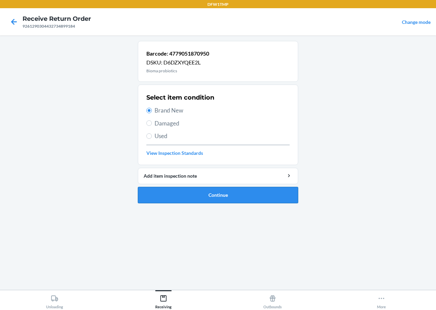
click at [237, 195] on button "Continue" at bounding box center [218, 195] width 160 height 16
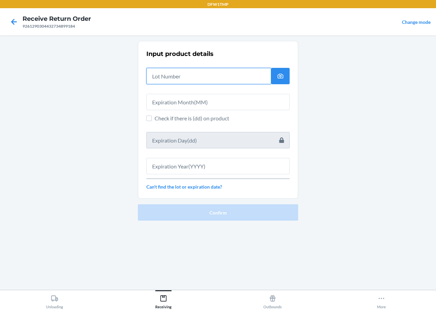
click at [214, 78] on input "text" at bounding box center [208, 76] width 125 height 16
type input "19767"
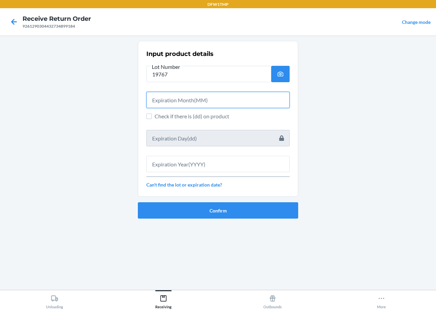
click at [201, 101] on input "text" at bounding box center [217, 100] width 143 height 16
type input "06"
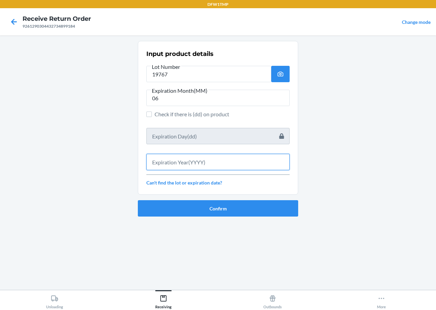
click at [208, 163] on input "text" at bounding box center [217, 162] width 143 height 16
type input "2027"
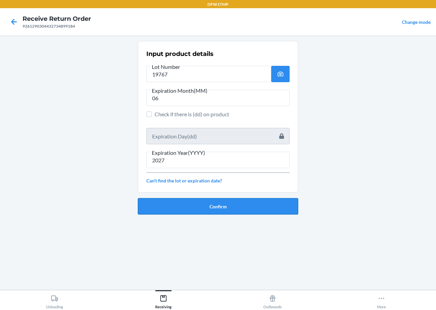
click at [237, 205] on button "Confirm" at bounding box center [218, 206] width 160 height 16
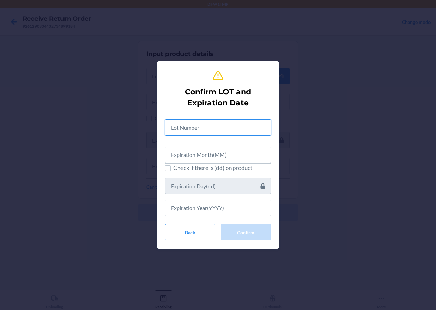
click at [244, 121] on input "text" at bounding box center [218, 127] width 106 height 16
type input "19767"
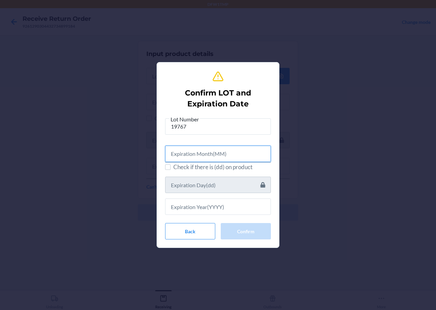
click at [225, 151] on input "text" at bounding box center [218, 154] width 106 height 16
type input "06"
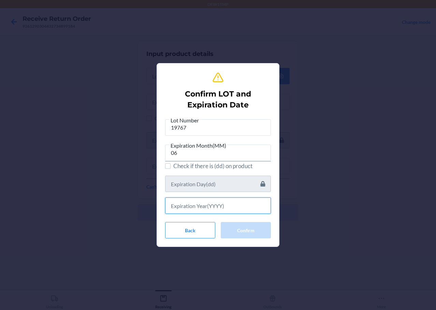
click at [226, 204] on input "text" at bounding box center [218, 205] width 106 height 16
type input "2027"
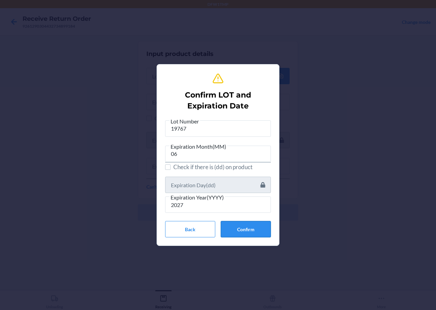
click at [249, 231] on button "Confirm" at bounding box center [246, 229] width 50 height 16
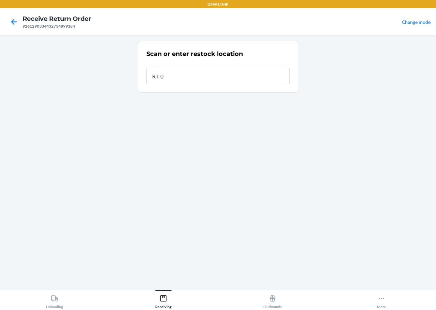
type input "RT-04"
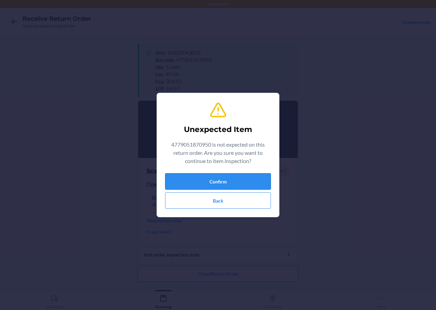
click at [235, 179] on button "Confirm" at bounding box center [218, 181] width 106 height 16
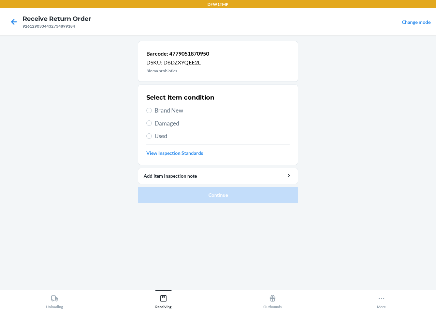
click at [179, 108] on span "Brand New" at bounding box center [222, 110] width 135 height 9
click at [152, 108] on input "Brand New" at bounding box center [148, 110] width 5 height 5
radio input "true"
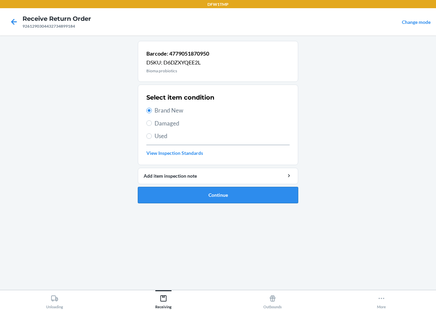
click at [217, 199] on button "Continue" at bounding box center [218, 195] width 160 height 16
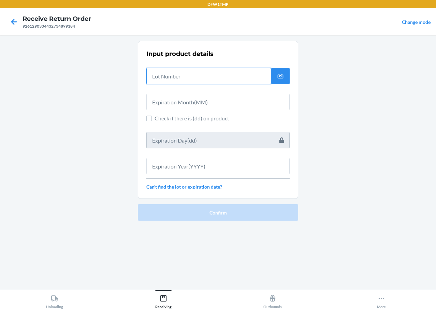
click at [178, 79] on input "text" at bounding box center [208, 76] width 125 height 16
type input "19767"
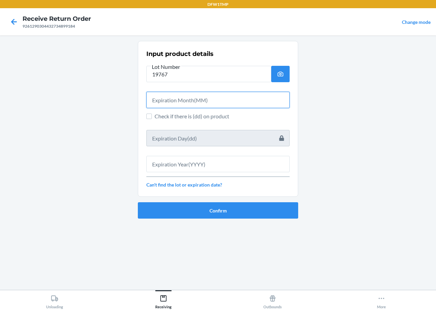
click at [161, 105] on input "text" at bounding box center [217, 100] width 143 height 16
type input "06"
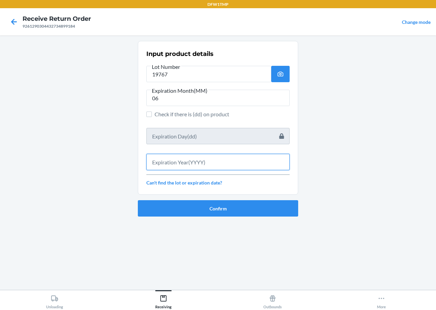
click at [166, 167] on input "text" at bounding box center [217, 162] width 143 height 16
type input "2027"
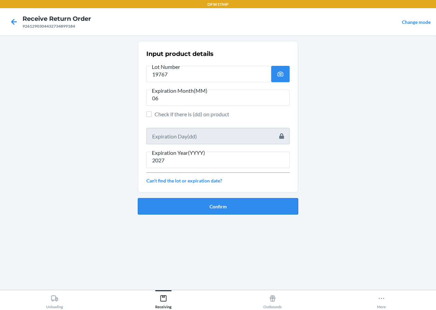
click at [242, 204] on button "Confirm" at bounding box center [218, 206] width 160 height 16
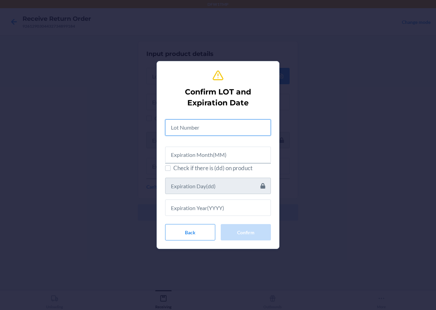
click at [216, 128] on input "text" at bounding box center [218, 127] width 106 height 16
type input "19767"
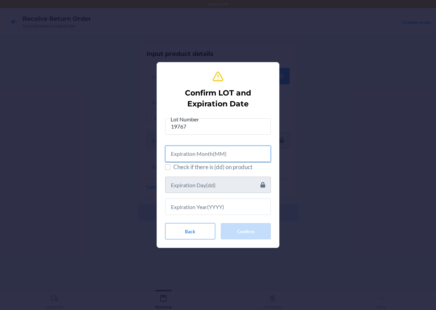
click at [209, 152] on input "text" at bounding box center [218, 154] width 106 height 16
type input "06"
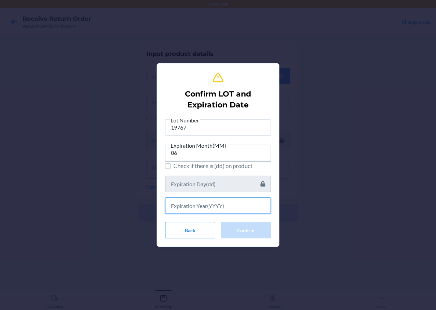
click at [219, 204] on input "text" at bounding box center [218, 205] width 106 height 16
type input "2027"
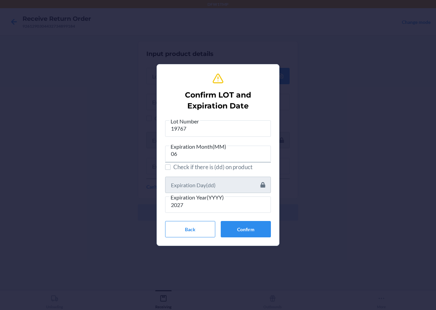
click at [239, 239] on div "Confirm LOT and Expiration Date Lot Number 19767 Expiration Month(MM) 06 Check …" at bounding box center [218, 155] width 106 height 171
click at [243, 230] on button "Confirm" at bounding box center [246, 229] width 50 height 16
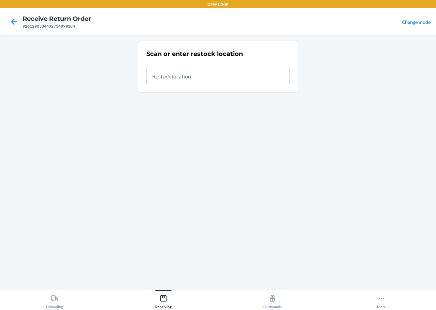
click at [217, 76] on input "text" at bounding box center [217, 76] width 143 height 16
type input "RT-04"
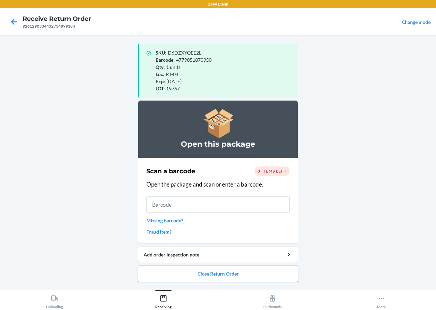
click at [237, 269] on button "Close Return Order" at bounding box center [218, 274] width 160 height 16
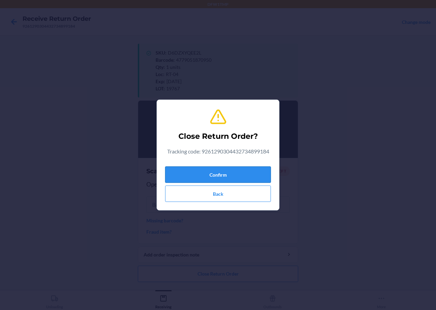
click at [202, 180] on button "Confirm" at bounding box center [218, 174] width 106 height 16
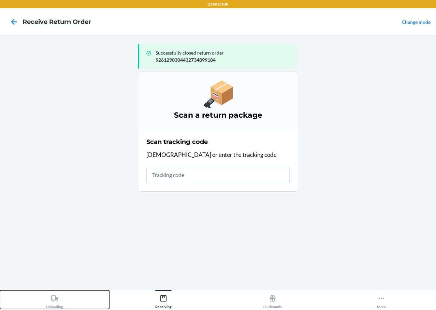
click at [65, 305] on button "Unloading" at bounding box center [54, 299] width 109 height 19
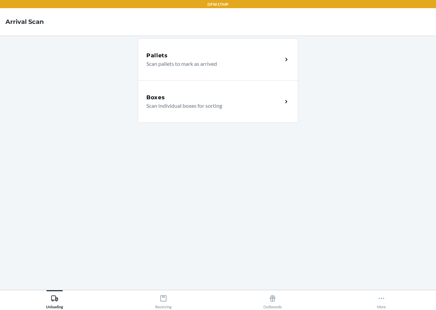
click at [180, 98] on div "Boxes" at bounding box center [214, 97] width 136 height 8
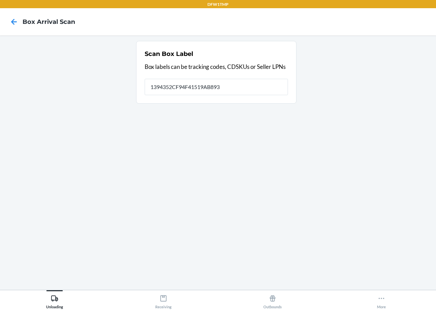
type input "1394352CF94F41519AB893"
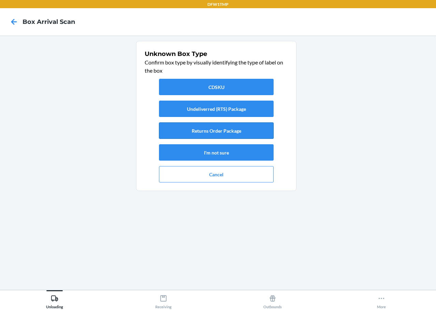
click at [194, 131] on button "Returns Order Package" at bounding box center [216, 130] width 115 height 16
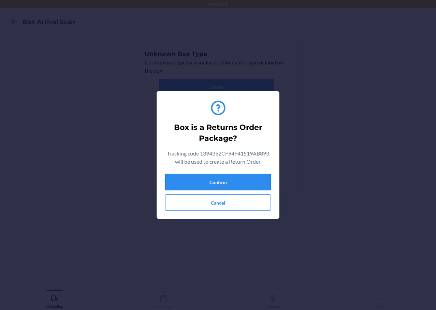
click at [231, 179] on button "Confirm" at bounding box center [218, 182] width 106 height 16
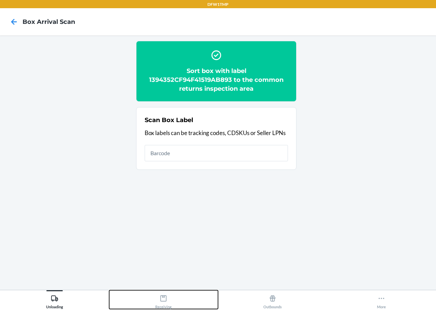
click at [159, 296] on div "Receiving" at bounding box center [163, 300] width 16 height 17
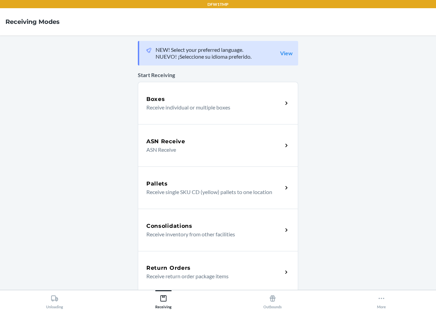
click at [177, 264] on div "Return Orders Receive return order package items" at bounding box center [218, 272] width 160 height 42
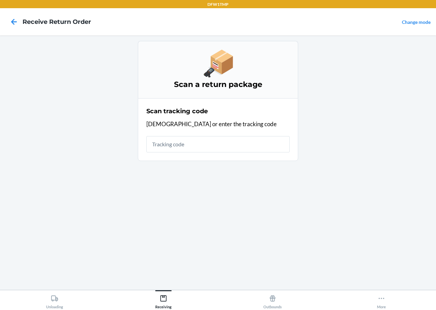
click at [193, 146] on input "text" at bounding box center [217, 144] width 143 height 16
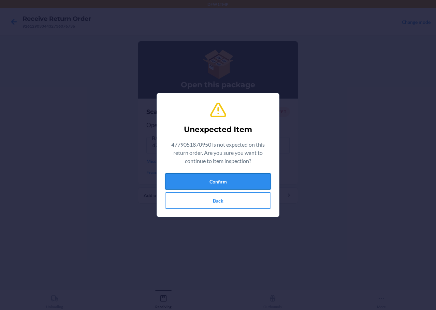
click at [214, 186] on button "Confirm" at bounding box center [218, 181] width 106 height 16
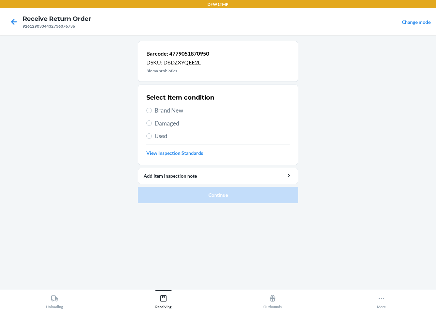
click at [165, 117] on div "Select item condition Brand New Damaged Used View Inspection Standards" at bounding box center [217, 125] width 143 height 68
click at [170, 105] on div "Select item condition Brand New Damaged Used View Inspection Standards" at bounding box center [217, 125] width 143 height 68
click at [170, 110] on span "Brand New" at bounding box center [222, 110] width 135 height 9
click at [152, 110] on input "Brand New" at bounding box center [148, 110] width 5 height 5
radio input "true"
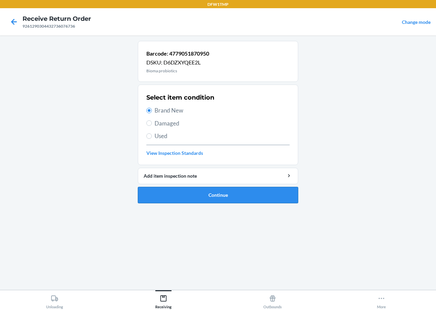
click at [229, 195] on button "Continue" at bounding box center [218, 195] width 160 height 16
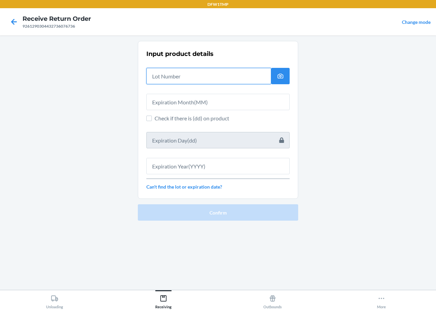
click at [194, 74] on input "text" at bounding box center [208, 76] width 125 height 16
type input "19767"
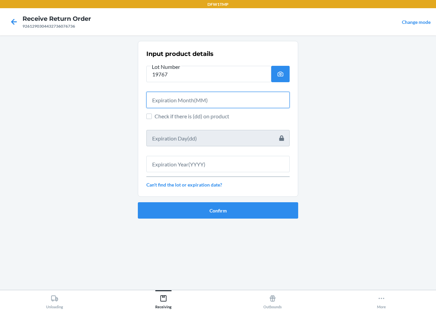
click at [206, 105] on input "text" at bounding box center [217, 100] width 143 height 16
type input "06"
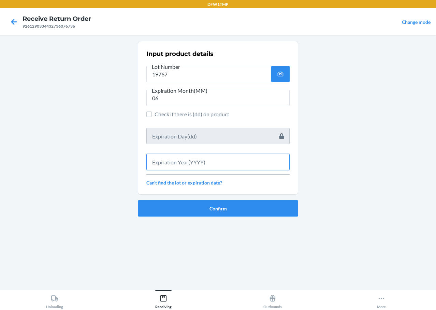
click at [206, 156] on input "text" at bounding box center [217, 162] width 143 height 16
type input "2027"
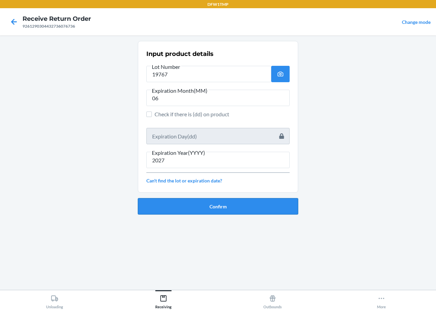
click at [213, 213] on button "Confirm" at bounding box center [218, 206] width 160 height 16
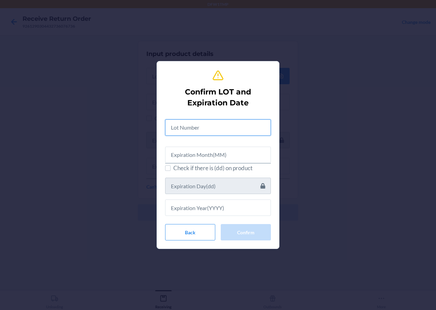
click at [230, 126] on input "text" at bounding box center [218, 127] width 106 height 16
type input "19767"
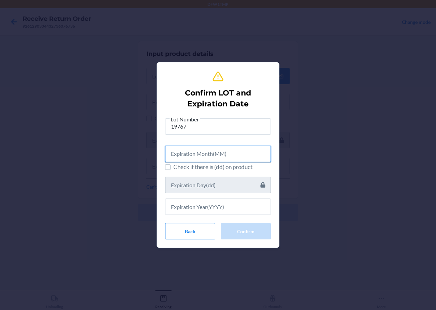
click at [231, 158] on input "text" at bounding box center [218, 154] width 106 height 16
type input "06"
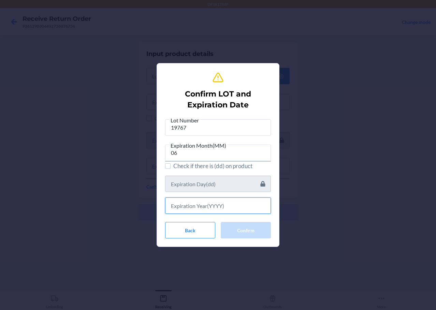
click at [227, 207] on input "text" at bounding box center [218, 205] width 106 height 16
type input "2027"
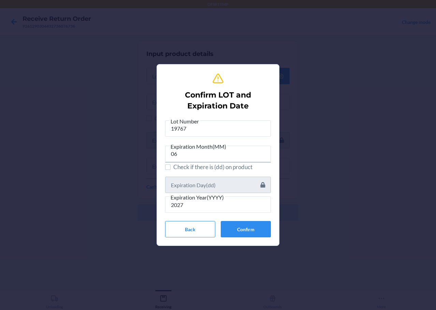
click at [249, 220] on div "Lot Number 19767 Expiration Month(MM) 06 Check if there is (dd) on product Expi…" at bounding box center [218, 177] width 106 height 121
click at [247, 224] on button "Confirm" at bounding box center [246, 229] width 50 height 16
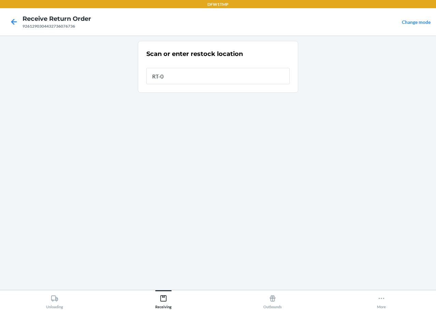
type input "RT-04"
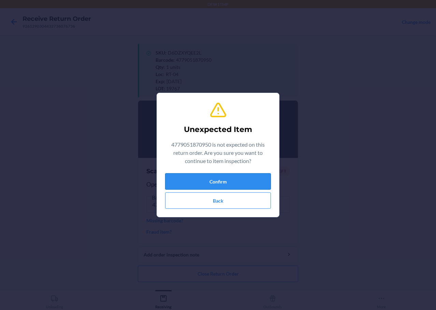
click at [226, 181] on button "Confirm" at bounding box center [218, 181] width 106 height 16
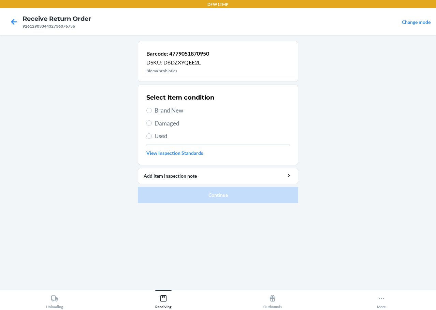
click at [174, 112] on span "Brand New" at bounding box center [222, 110] width 135 height 9
click at [152, 112] on input "Brand New" at bounding box center [148, 110] width 5 height 5
radio input "true"
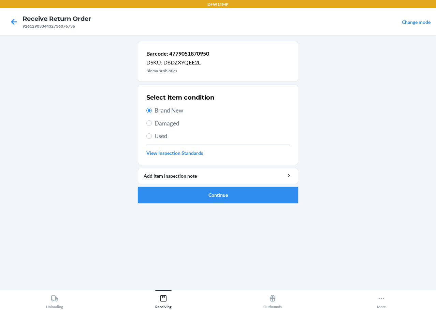
click at [219, 196] on button "Continue" at bounding box center [218, 195] width 160 height 16
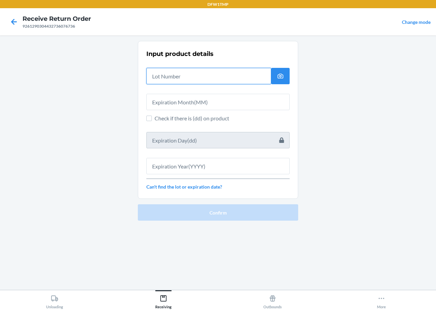
click at [190, 79] on input "text" at bounding box center [208, 76] width 125 height 16
type input "RT-04"
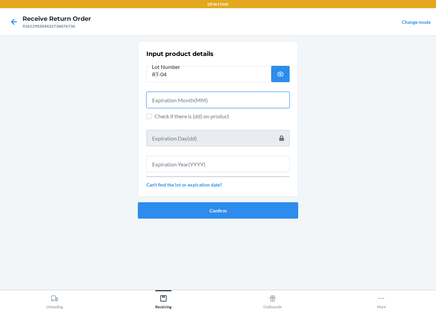
click at [179, 92] on input "text" at bounding box center [217, 100] width 143 height 16
type input "06"
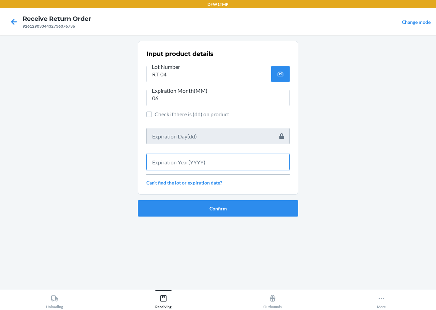
click at [211, 164] on input "text" at bounding box center [217, 162] width 143 height 16
type input "2027"
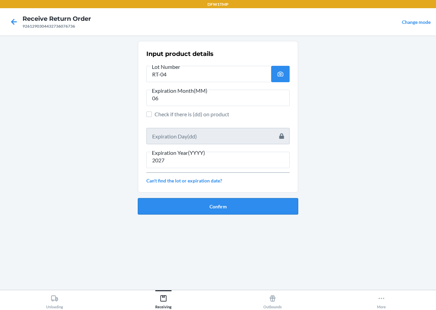
click at [226, 206] on button "Confirm" at bounding box center [218, 206] width 160 height 16
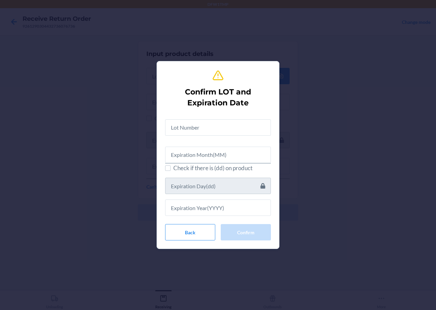
click at [228, 118] on div at bounding box center [218, 125] width 106 height 22
click at [225, 124] on input "text" at bounding box center [218, 127] width 106 height 16
type input "19767"
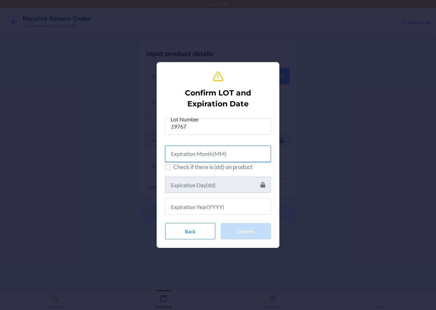
click at [257, 158] on input "text" at bounding box center [218, 154] width 106 height 16
type input "06"
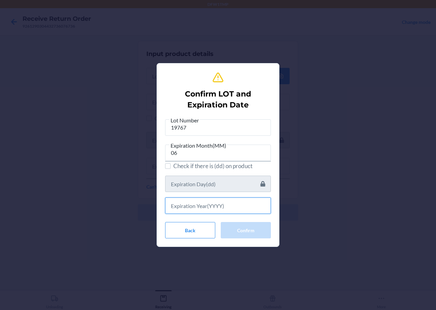
click at [205, 209] on input "text" at bounding box center [218, 205] width 106 height 16
type input "2027"
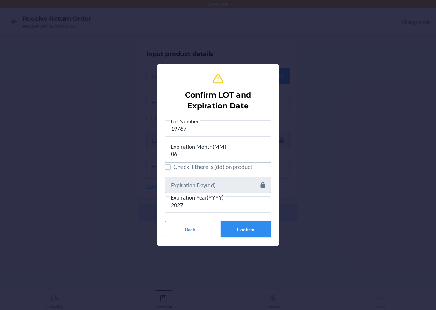
click at [239, 228] on button "Confirm" at bounding box center [246, 229] width 50 height 16
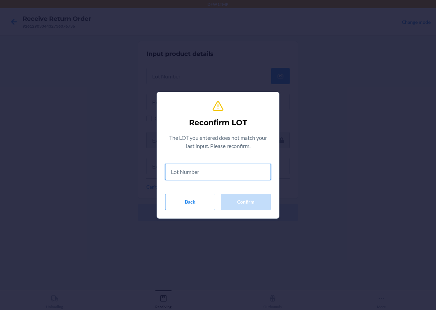
click at [216, 168] on input "text" at bounding box center [218, 172] width 106 height 16
type input "19767"
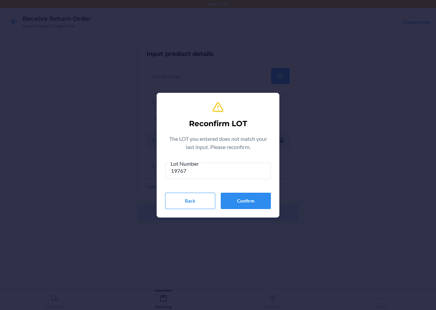
click at [254, 209] on div "Reconfirm LOT The LOT you entered does not match your last input. Please reconf…" at bounding box center [218, 155] width 106 height 113
click at [254, 206] on button "Confirm" at bounding box center [246, 201] width 50 height 16
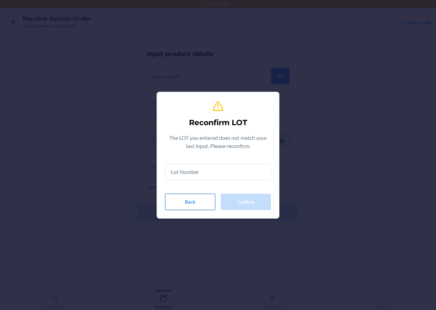
click at [197, 205] on button "Back" at bounding box center [190, 202] width 50 height 16
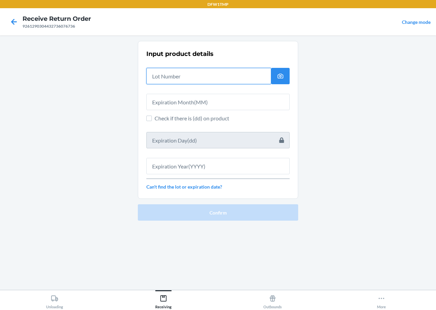
click at [181, 80] on input "text" at bounding box center [208, 76] width 125 height 16
type input "19767"
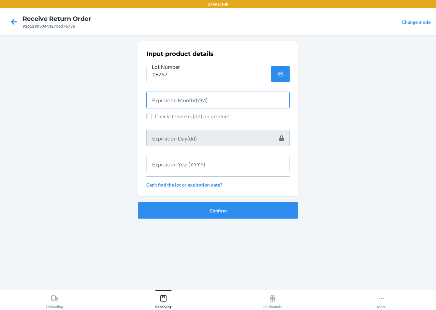
click at [236, 104] on input "text" at bounding box center [217, 100] width 143 height 16
type input "06"
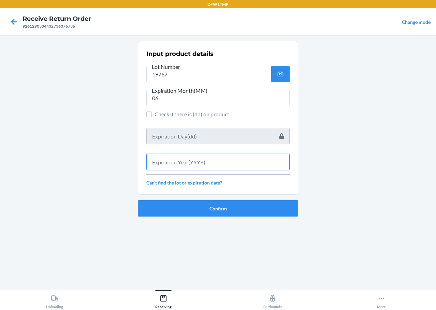
click at [218, 163] on input "text" at bounding box center [217, 162] width 143 height 16
type input "2027"
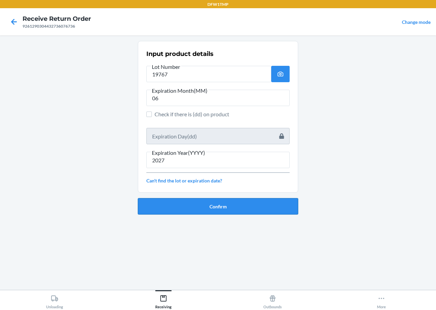
click at [227, 203] on button "Confirm" at bounding box center [218, 206] width 160 height 16
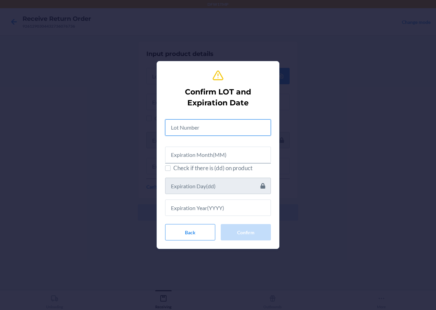
click at [224, 134] on input "text" at bounding box center [218, 127] width 106 height 16
type input "19767"
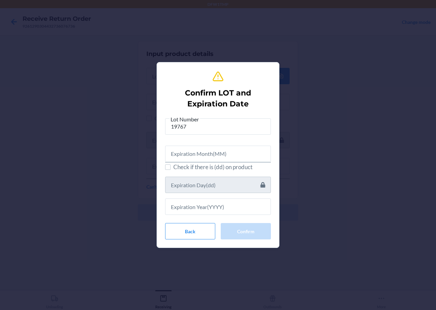
click at [229, 144] on div at bounding box center [218, 151] width 106 height 22
click at [228, 158] on input "text" at bounding box center [218, 154] width 106 height 16
type input "06"
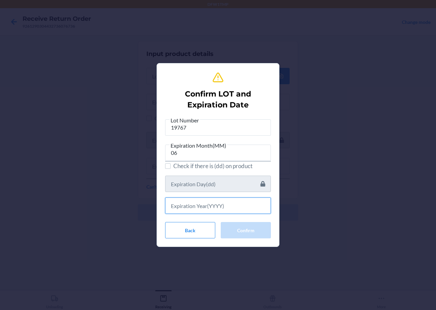
click at [239, 205] on input "text" at bounding box center [218, 205] width 106 height 16
type input "2027"
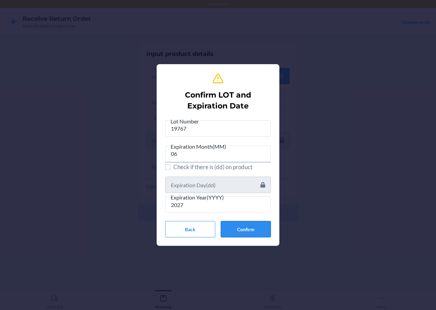
click at [240, 231] on button "Confirm" at bounding box center [246, 229] width 50 height 16
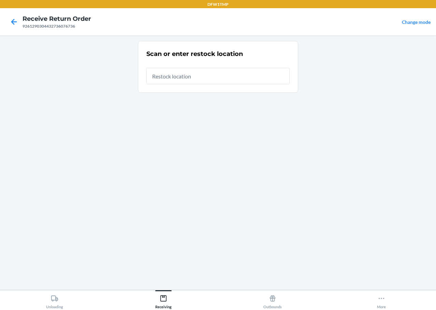
click at [231, 80] on input "text" at bounding box center [217, 76] width 143 height 16
type input "RT-04"
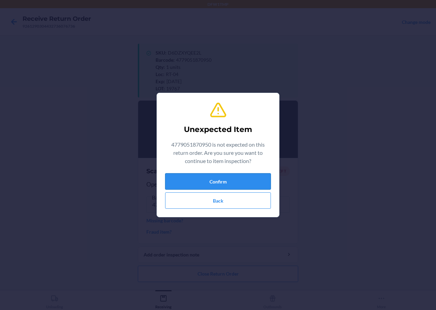
click at [221, 176] on button "Confirm" at bounding box center [218, 181] width 106 height 16
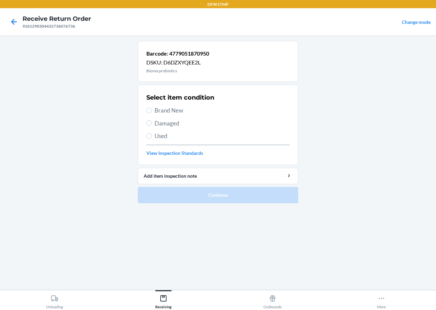
click at [177, 114] on span "Brand New" at bounding box center [222, 110] width 135 height 9
click at [152, 113] on input "Brand New" at bounding box center [148, 110] width 5 height 5
radio input "true"
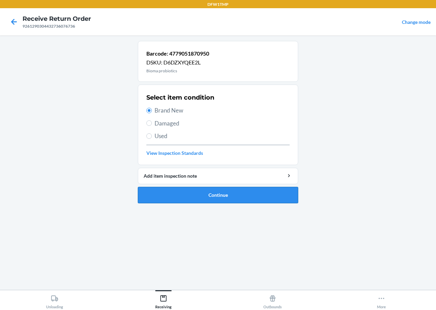
click at [215, 197] on button "Continue" at bounding box center [218, 195] width 160 height 16
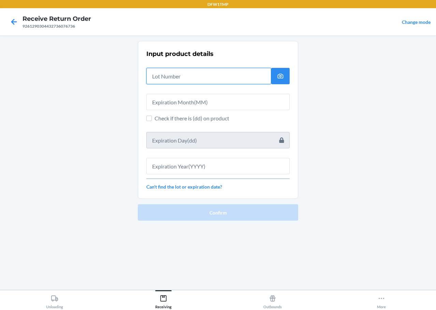
click at [200, 79] on input "text" at bounding box center [208, 76] width 125 height 16
type input "19767"
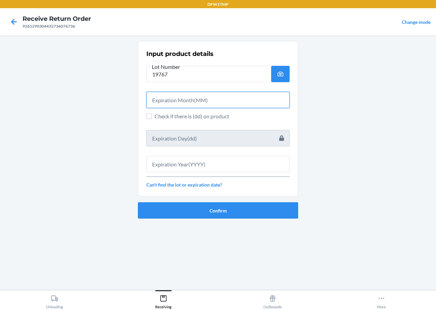
click at [186, 101] on input "text" at bounding box center [217, 100] width 143 height 16
type input "06"
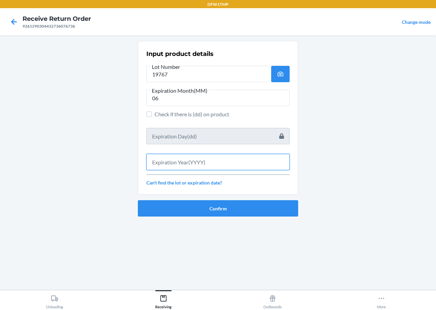
click at [203, 166] on input "text" at bounding box center [217, 162] width 143 height 16
type input "2027"
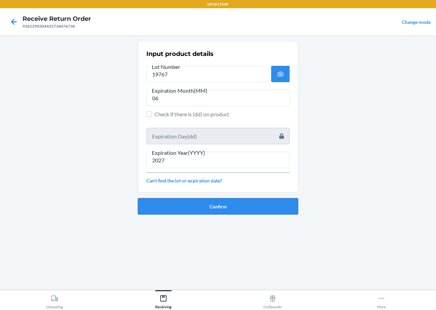
click at [213, 209] on button "Confirm" at bounding box center [218, 206] width 160 height 16
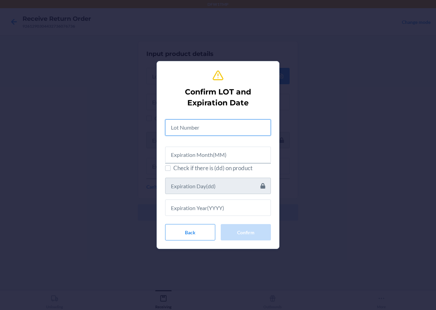
click at [228, 126] on input "text" at bounding box center [218, 127] width 106 height 16
type input "19767"
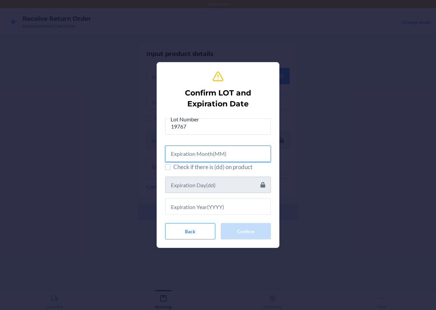
click at [218, 155] on input "text" at bounding box center [218, 154] width 106 height 16
type input "06"
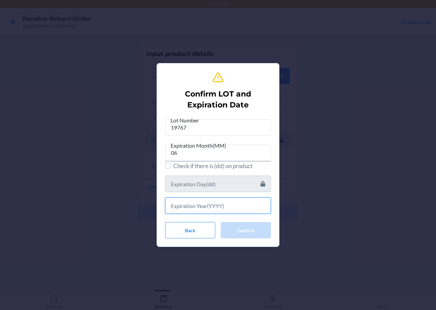
click at [223, 206] on input "text" at bounding box center [218, 205] width 106 height 16
type input "2027"
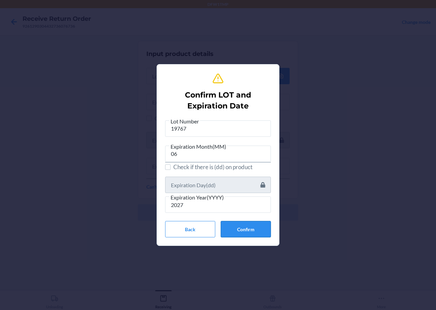
click at [253, 222] on button "Confirm" at bounding box center [246, 229] width 50 height 16
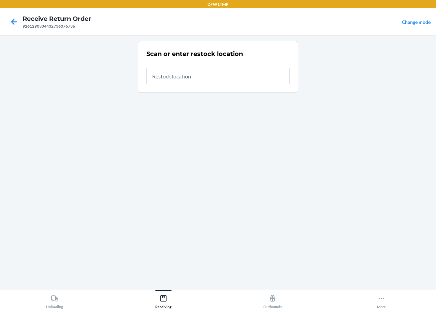
click at [229, 72] on input "text" at bounding box center [217, 76] width 143 height 16
type input "RT-04"
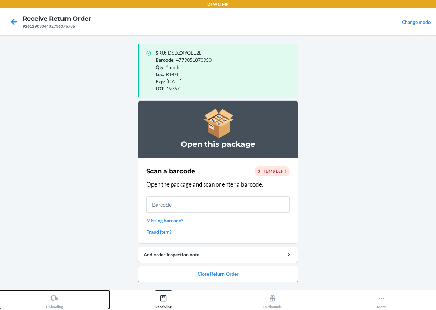
click at [53, 305] on div "Unloading" at bounding box center [54, 300] width 17 height 17
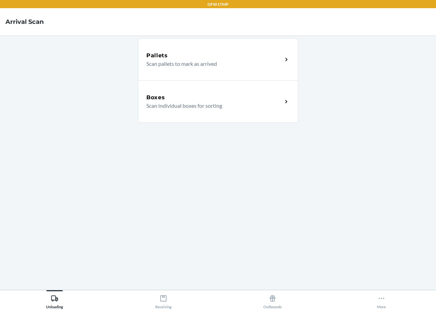
click at [212, 96] on div "Boxes" at bounding box center [214, 97] width 136 height 8
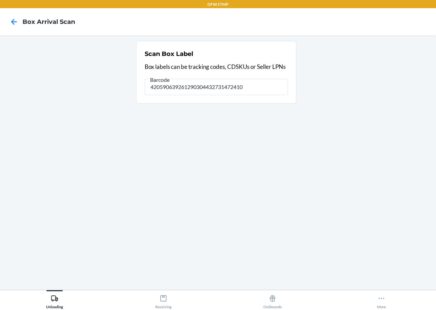
type input "420590639261290304432731472410"
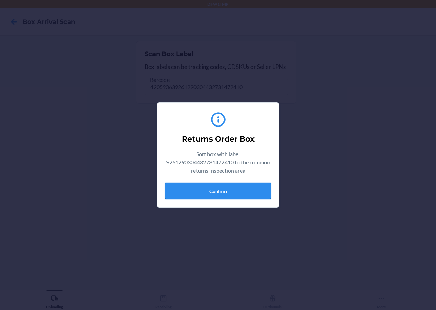
click at [252, 192] on button "Confirm" at bounding box center [218, 191] width 106 height 16
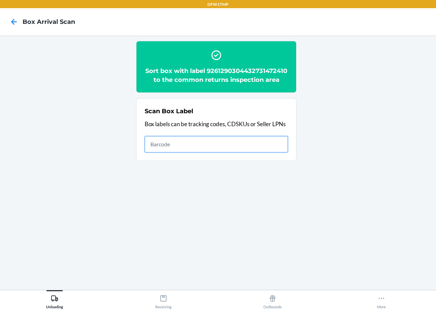
click at [179, 149] on input "text" at bounding box center [216, 144] width 143 height 16
type input "1LSCYM10053LV0T"
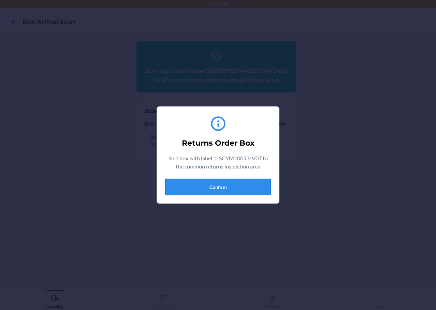
click at [215, 189] on button "Confirm" at bounding box center [218, 187] width 106 height 16
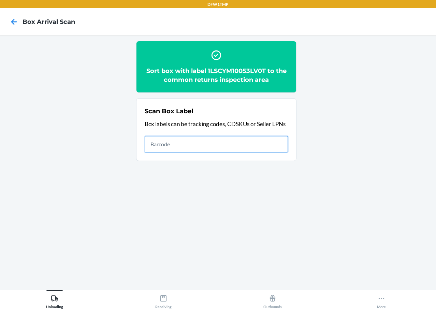
click at [180, 138] on input "text" at bounding box center [216, 144] width 143 height 16
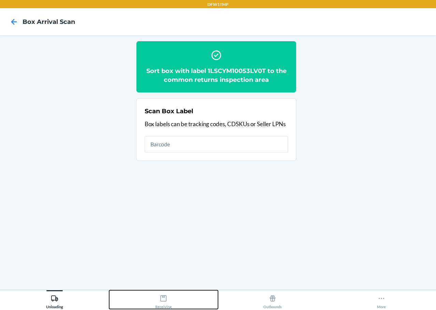
click at [162, 291] on button "Receiving" at bounding box center [163, 299] width 109 height 19
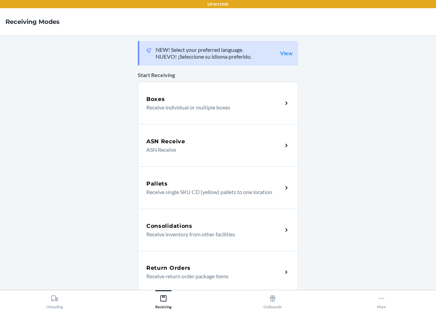
click at [180, 277] on p "Receive return order package items" at bounding box center [211, 276] width 131 height 8
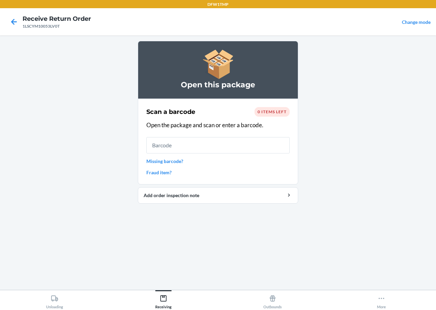
click at [319, 226] on main "Open this package Scan a barcode 0 items left Open the package and scan or ente…" at bounding box center [218, 162] width 436 height 254
click at [185, 148] on input "text" at bounding box center [217, 145] width 143 height 16
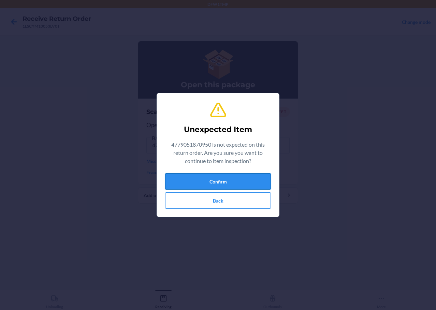
click at [215, 178] on button "Confirm" at bounding box center [218, 181] width 106 height 16
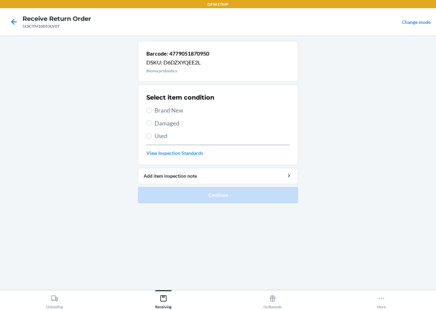
click at [167, 104] on div "Select item condition Brand New Damaged Used View Inspection Standards" at bounding box center [217, 125] width 143 height 68
click at [168, 112] on span "Brand New" at bounding box center [222, 110] width 135 height 9
click at [152, 112] on input "Brand New" at bounding box center [148, 110] width 5 height 5
radio input "true"
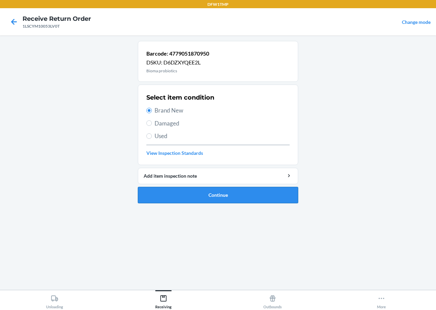
click at [238, 200] on button "Continue" at bounding box center [218, 195] width 160 height 16
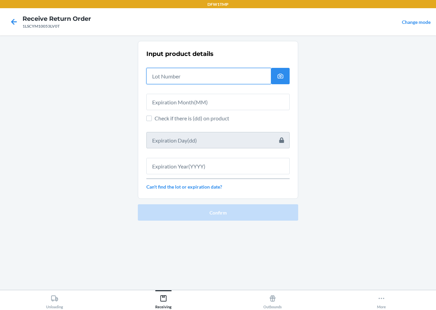
click at [190, 73] on input "text" at bounding box center [208, 76] width 125 height 16
type input "030725107"
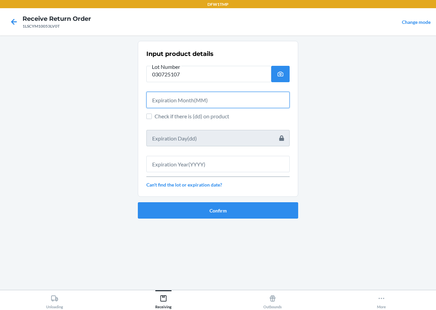
click at [195, 106] on input "text" at bounding box center [217, 100] width 143 height 16
type input "04"
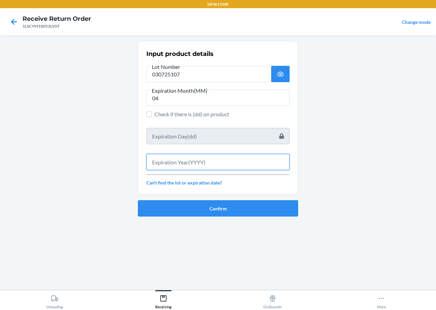
click at [213, 161] on input "text" at bounding box center [217, 162] width 143 height 16
type input "2027"
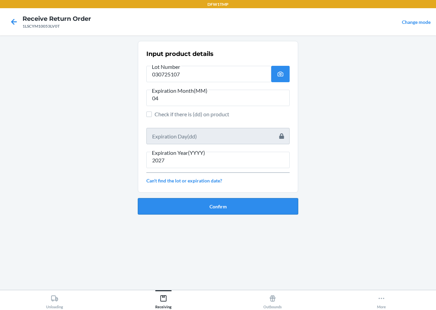
click at [251, 209] on button "Confirm" at bounding box center [218, 206] width 160 height 16
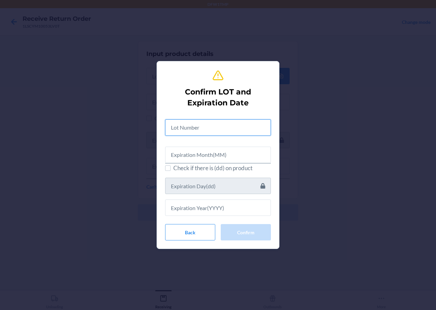
click at [227, 123] on input "text" at bounding box center [218, 127] width 106 height 16
type input "04"
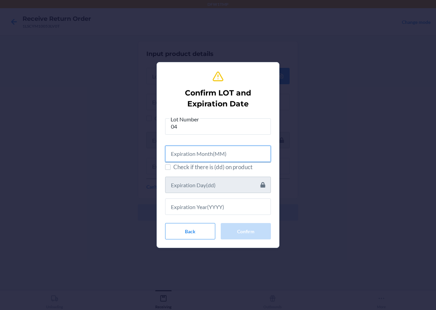
click at [234, 153] on input "text" at bounding box center [218, 154] width 106 height 16
type input "04"
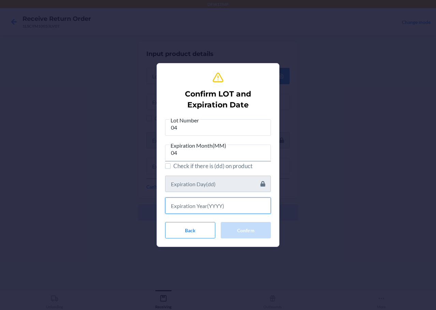
click at [213, 205] on input "text" at bounding box center [218, 205] width 106 height 16
type input "2027"
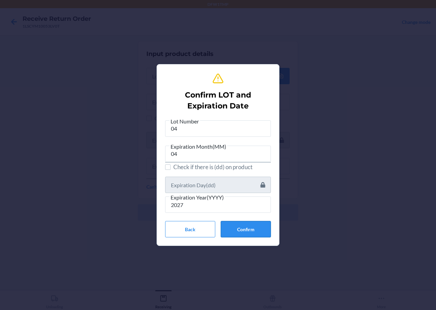
click at [249, 228] on button "Confirm" at bounding box center [246, 229] width 50 height 16
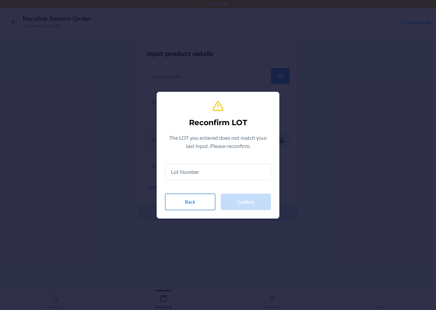
click at [182, 202] on button "Back" at bounding box center [190, 202] width 50 height 16
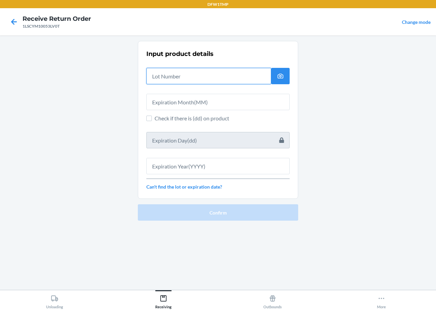
click at [209, 78] on input "text" at bounding box center [208, 76] width 125 height 16
type input "030725107"
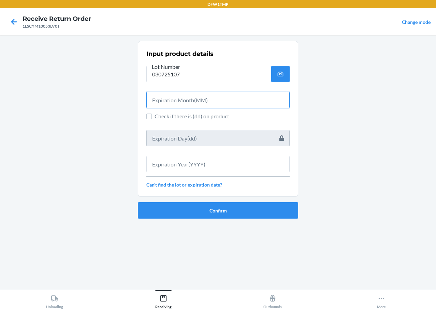
click at [168, 104] on input "text" at bounding box center [217, 100] width 143 height 16
type input "04"
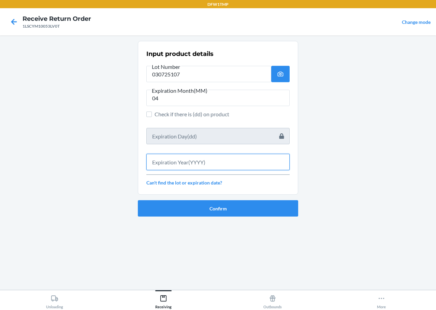
click at [196, 159] on input "text" at bounding box center [217, 162] width 143 height 16
type input "2027"
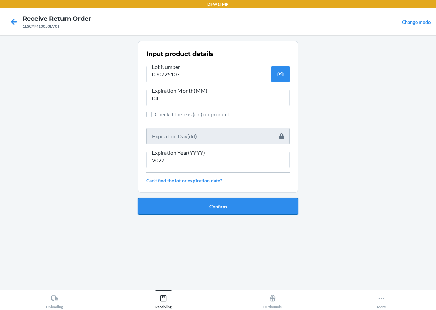
click at [237, 207] on button "Confirm" at bounding box center [218, 206] width 160 height 16
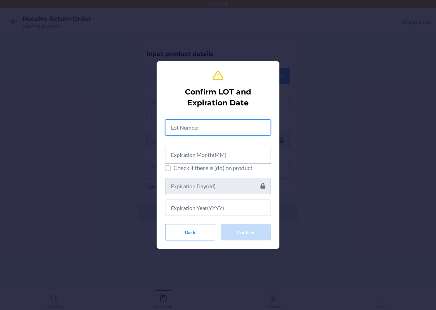
click at [218, 128] on input "text" at bounding box center [218, 127] width 106 height 16
type input "030725107"
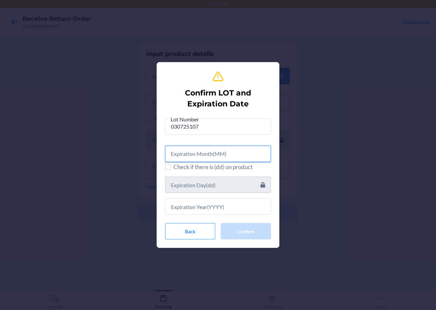
click at [207, 153] on input "text" at bounding box center [218, 154] width 106 height 16
type input "04"
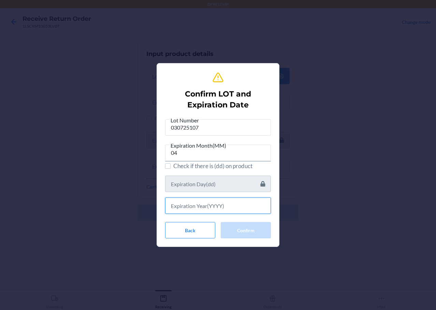
click at [221, 202] on input "text" at bounding box center [218, 205] width 106 height 16
type input "2027"
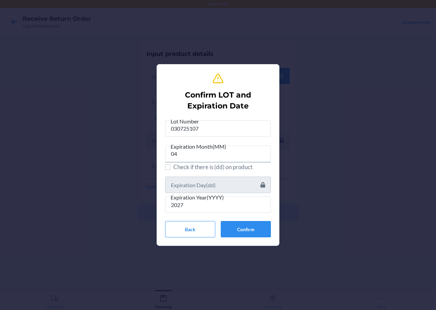
click at [251, 221] on div "Lot Number 030725107 Expiration Month(MM) 04 Check if there is (dd) on product …" at bounding box center [218, 177] width 106 height 121
click at [251, 232] on button "Confirm" at bounding box center [246, 229] width 50 height 16
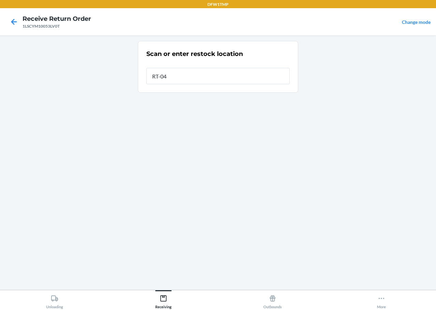
type input "RT-04"
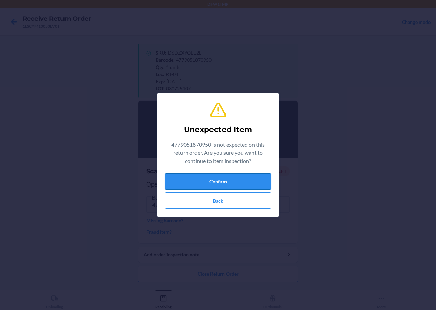
click at [234, 180] on button "Confirm" at bounding box center [218, 181] width 106 height 16
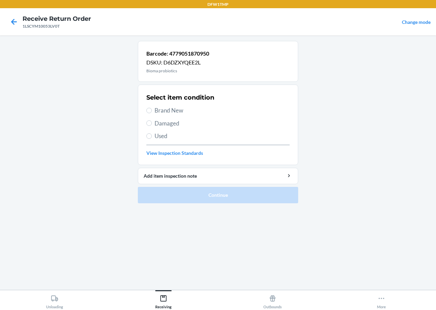
click at [176, 110] on span "Brand New" at bounding box center [222, 110] width 135 height 9
click at [152, 110] on input "Brand New" at bounding box center [148, 110] width 5 height 5
radio input "true"
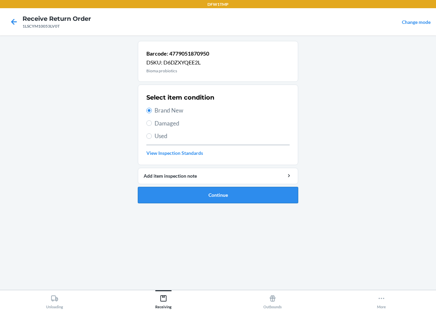
click at [238, 196] on button "Continue" at bounding box center [218, 195] width 160 height 16
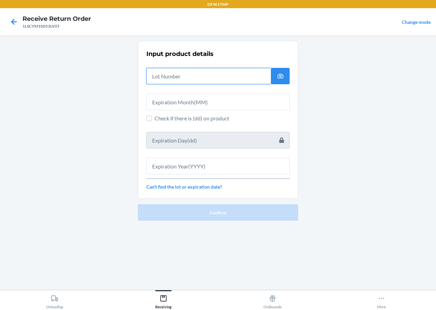
click at [221, 74] on input "text" at bounding box center [208, 76] width 125 height 16
type input "030725107"
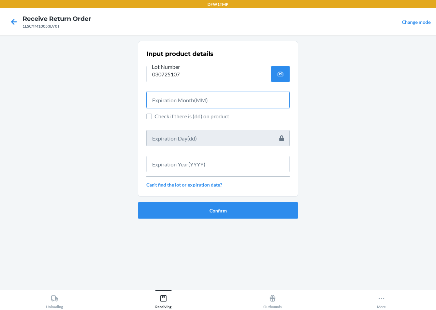
click at [212, 99] on input "text" at bounding box center [217, 100] width 143 height 16
type input "04"
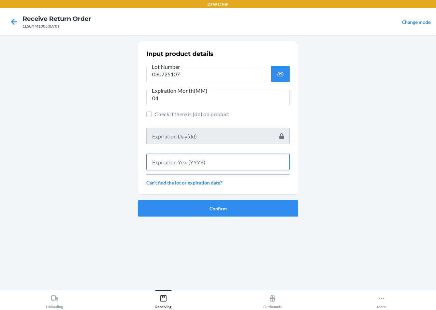
click at [230, 164] on input "text" at bounding box center [217, 162] width 143 height 16
type input "2027"
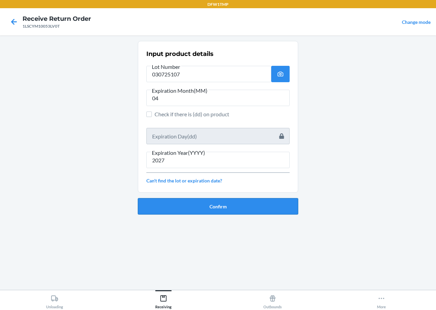
click at [235, 204] on button "Confirm" at bounding box center [218, 206] width 160 height 16
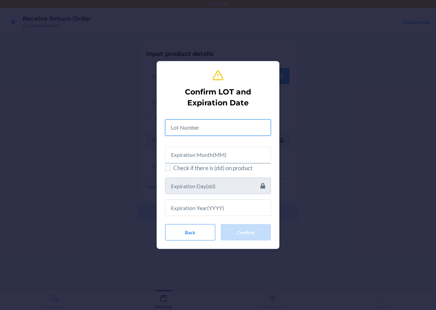
click at [240, 128] on input "text" at bounding box center [218, 127] width 106 height 16
type input "030725107"
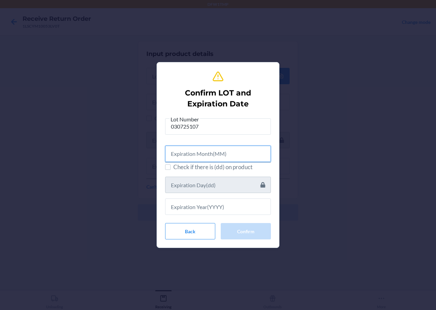
click at [257, 147] on input "text" at bounding box center [218, 154] width 106 height 16
type input "04"
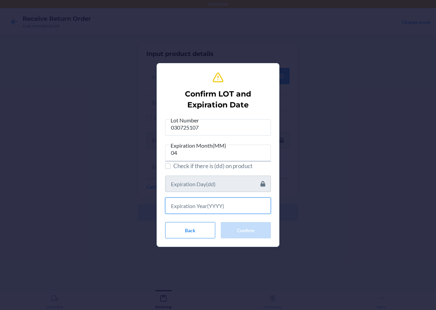
click at [235, 210] on input "text" at bounding box center [218, 205] width 106 height 16
type input "2027"
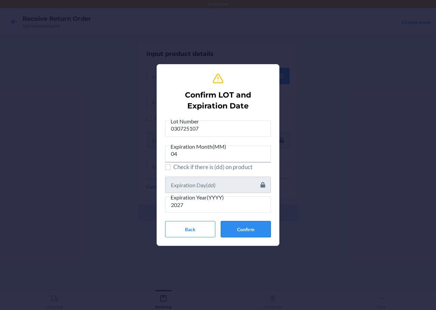
click at [248, 237] on button "Confirm" at bounding box center [246, 229] width 50 height 16
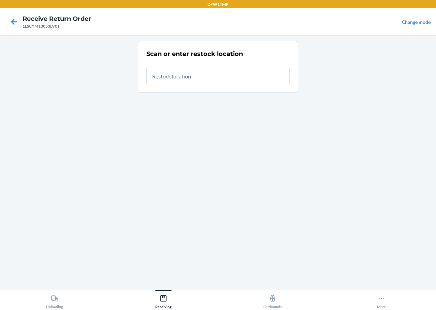
click at [222, 73] on input "text" at bounding box center [217, 76] width 143 height 16
type input "RT-04"
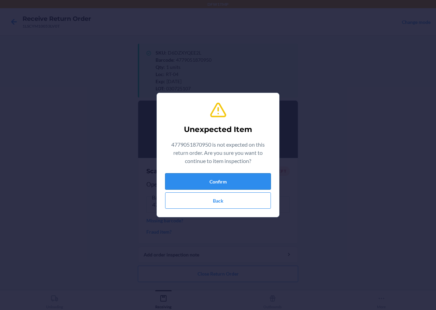
click at [235, 179] on button "Confirm" at bounding box center [218, 181] width 106 height 16
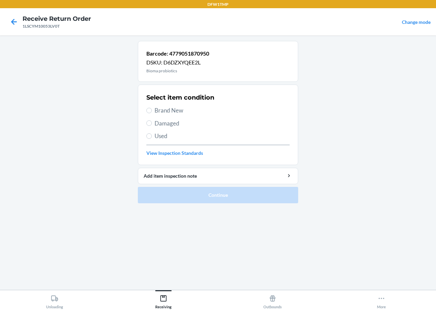
click at [168, 109] on span "Brand New" at bounding box center [222, 110] width 135 height 9
click at [152, 109] on input "Brand New" at bounding box center [148, 110] width 5 height 5
radio input "true"
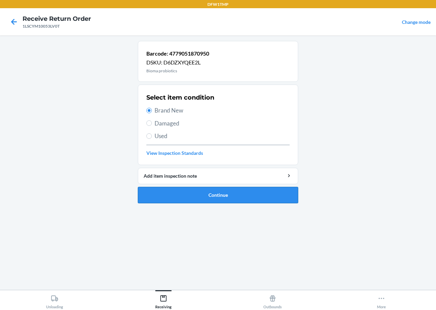
click at [200, 194] on button "Continue" at bounding box center [218, 195] width 160 height 16
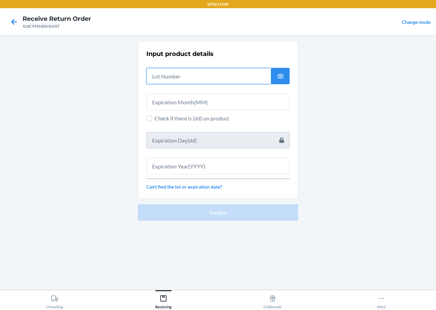
click at [203, 76] on input "text" at bounding box center [208, 76] width 125 height 16
type input "030725107"
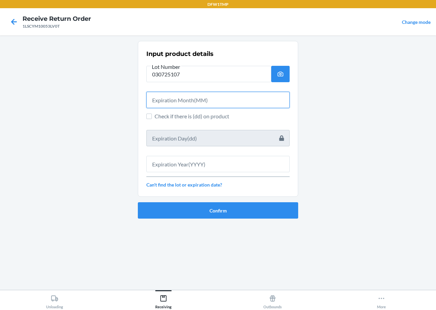
click at [174, 100] on input "text" at bounding box center [217, 100] width 143 height 16
type input "04"
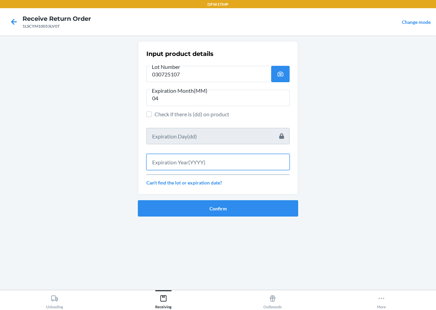
click at [192, 168] on input "text" at bounding box center [217, 162] width 143 height 16
type input "2027"
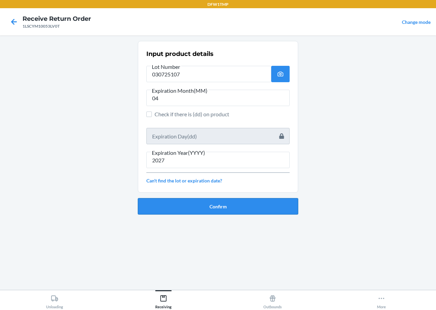
click at [207, 198] on button "Confirm" at bounding box center [218, 206] width 160 height 16
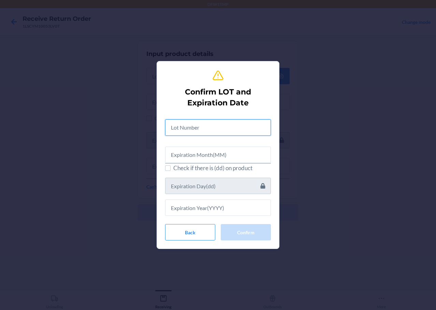
click at [190, 126] on input "text" at bounding box center [218, 127] width 106 height 16
type input "030725107"
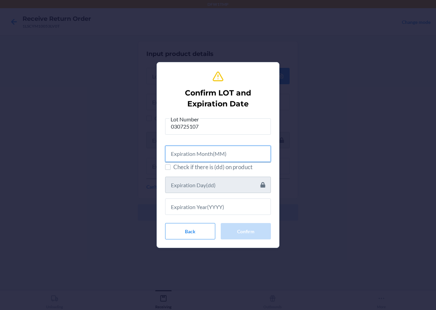
click at [196, 154] on input "text" at bounding box center [218, 154] width 106 height 16
type input "04"
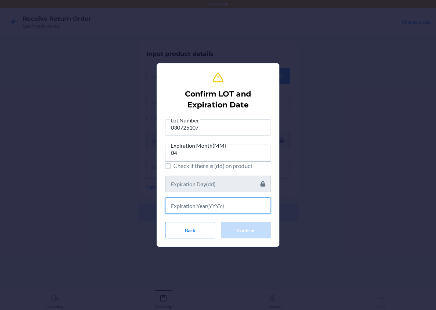
click at [218, 207] on input "text" at bounding box center [218, 205] width 106 height 16
type input "2027"
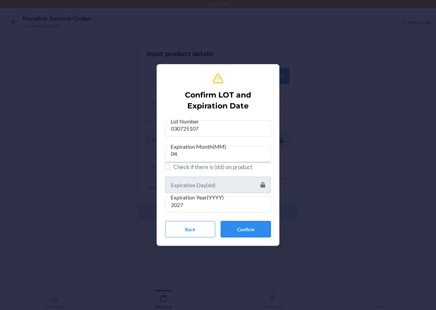
click at [250, 229] on button "Confirm" at bounding box center [246, 229] width 50 height 16
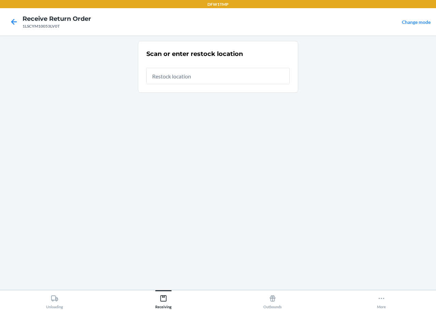
click at [171, 72] on input "text" at bounding box center [217, 76] width 143 height 16
type input "RT-04"
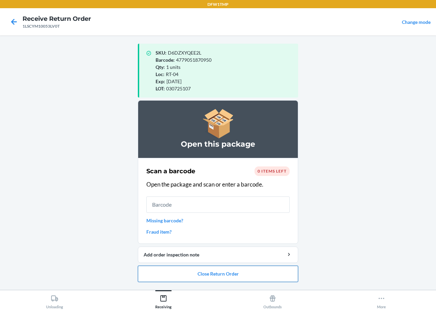
drag, startPoint x: 238, startPoint y: 272, endPoint x: 234, endPoint y: 274, distance: 4.8
click at [234, 274] on button "Close Return Order" at bounding box center [218, 274] width 160 height 16
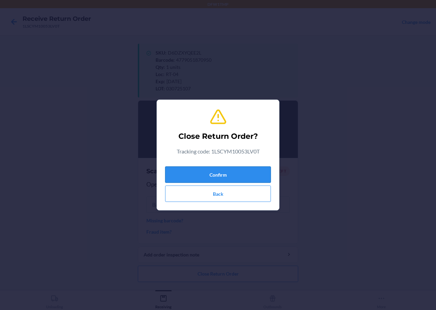
click at [251, 181] on button "Confirm" at bounding box center [218, 174] width 106 height 16
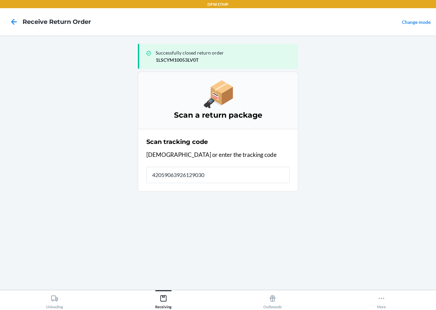
type input "420590639261290304"
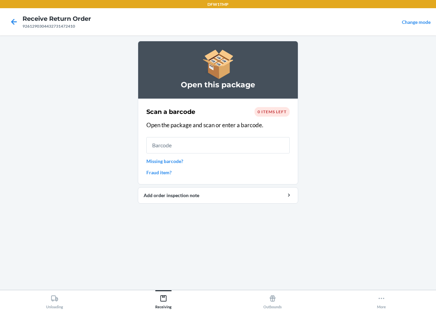
click at [311, 253] on main "Open this package Scan a barcode 0 items left Open the package and scan or ente…" at bounding box center [218, 162] width 436 height 254
drag, startPoint x: 183, startPoint y: 297, endPoint x: 173, endPoint y: 300, distance: 10.5
click at [182, 298] on button "Receiving" at bounding box center [163, 299] width 109 height 19
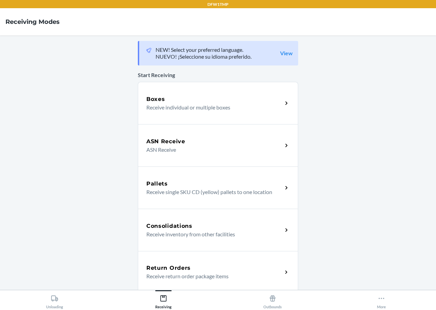
click at [189, 280] on p "Receive return order package items" at bounding box center [211, 276] width 131 height 8
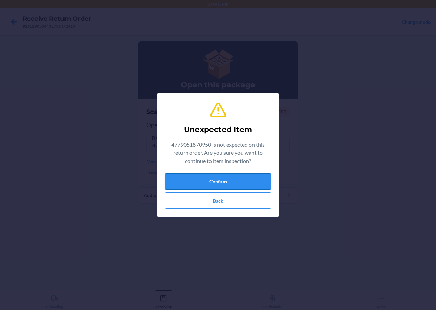
click at [216, 174] on button "Confirm" at bounding box center [218, 181] width 106 height 16
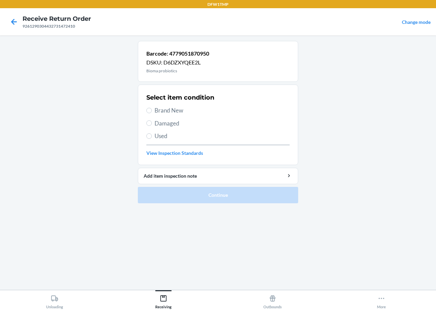
click at [175, 110] on span "Brand New" at bounding box center [222, 110] width 135 height 9
click at [152, 110] on input "Brand New" at bounding box center [148, 110] width 5 height 5
radio input "true"
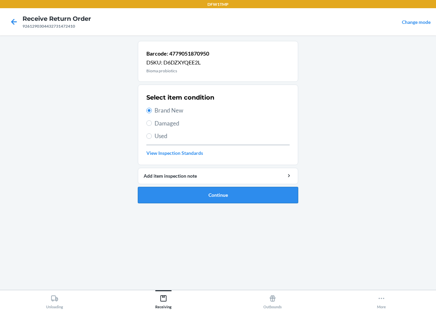
drag, startPoint x: 236, startPoint y: 195, endPoint x: 229, endPoint y: 191, distance: 8.1
click at [233, 193] on button "Continue" at bounding box center [218, 195] width 160 height 16
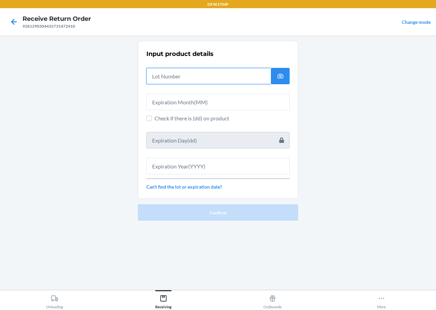
click at [233, 80] on input "text" at bounding box center [208, 76] width 125 height 16
type input "04222579"
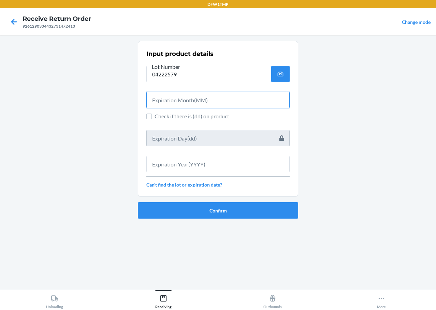
click at [207, 104] on input "text" at bounding box center [217, 100] width 143 height 16
type input "06"
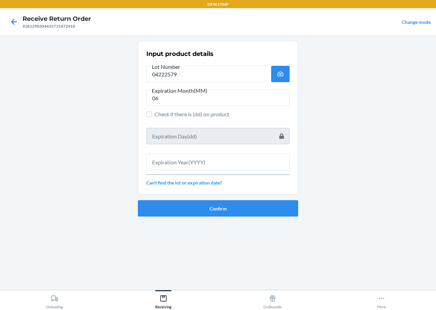
click at [205, 173] on div "Input product details Lot Number 04222579 Expiration Month(MM) 06 Check if ther…" at bounding box center [217, 117] width 143 height 141
click at [208, 161] on input "text" at bounding box center [217, 162] width 143 height 16
type input "2027"
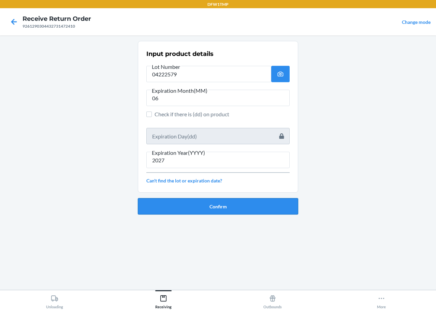
click at [241, 205] on button "Confirm" at bounding box center [218, 206] width 160 height 16
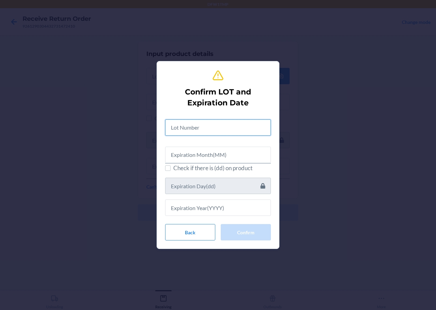
click at [229, 125] on input "text" at bounding box center [218, 127] width 106 height 16
type input "04222579"
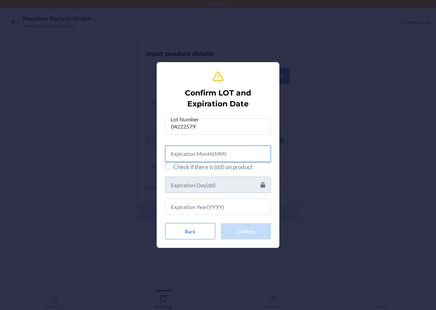
click at [228, 153] on input "text" at bounding box center [218, 154] width 106 height 16
type input "06"
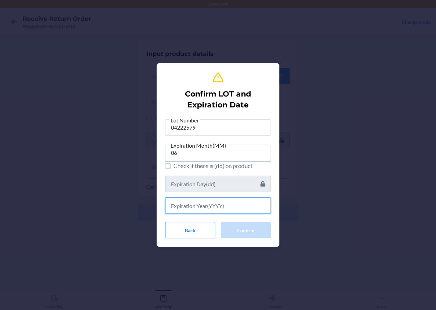
click at [228, 206] on input "text" at bounding box center [218, 205] width 106 height 16
type input "2027"
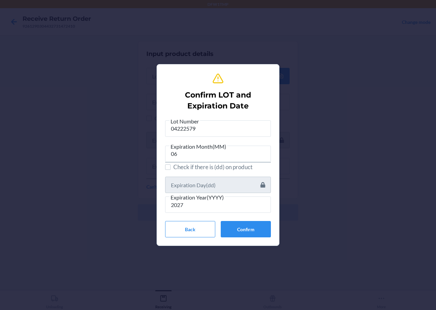
click at [271, 231] on section "Confirm LOT and Expiration Date Lot Number 04222579 Expiration Month(MM) 06 Che…" at bounding box center [218, 155] width 123 height 182
click at [251, 206] on input "2027" at bounding box center [218, 204] width 106 height 16
click at [244, 228] on button "Confirm" at bounding box center [246, 229] width 50 height 16
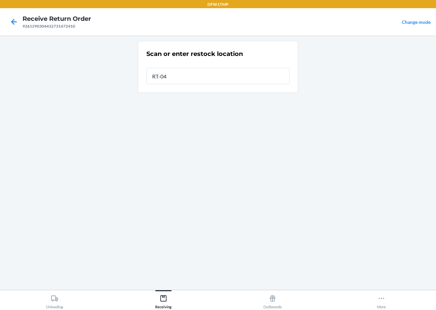
type input "RT-04"
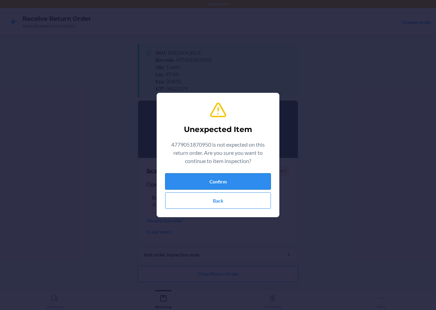
click at [223, 175] on button "Confirm" at bounding box center [218, 181] width 106 height 16
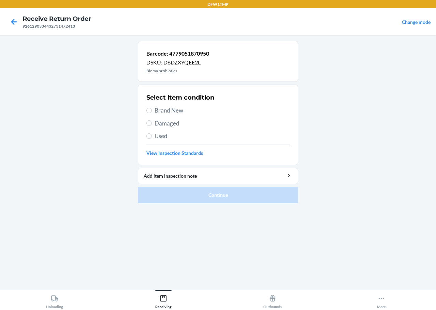
click at [171, 109] on span "Brand New" at bounding box center [222, 110] width 135 height 9
click at [152, 109] on input "Brand New" at bounding box center [148, 110] width 5 height 5
radio input "true"
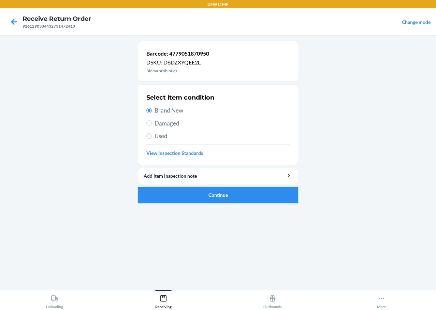
drag, startPoint x: 213, startPoint y: 194, endPoint x: 209, endPoint y: 192, distance: 4.6
click at [210, 193] on button "Continue" at bounding box center [218, 195] width 160 height 16
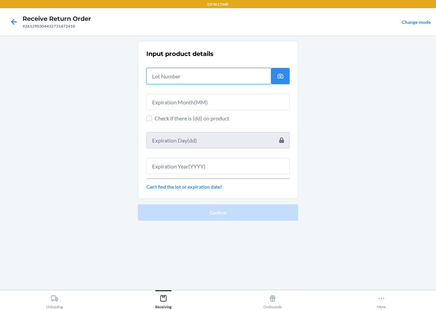
drag, startPoint x: 233, startPoint y: 80, endPoint x: 242, endPoint y: 71, distance: 13.3
click at [233, 80] on input "text" at bounding box center [208, 76] width 125 height 16
type input "04222579"
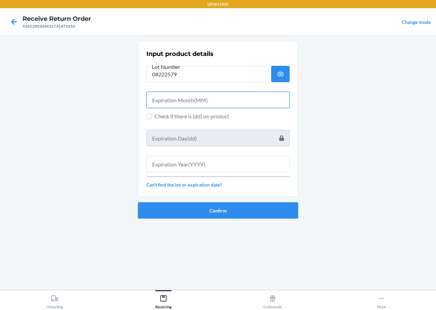
click at [181, 100] on input "text" at bounding box center [217, 100] width 143 height 16
type input "06"
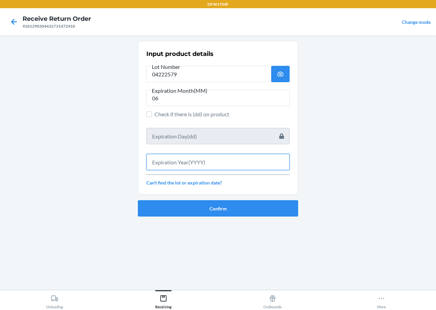
click at [208, 165] on input "text" at bounding box center [217, 162] width 143 height 16
type input "2027"
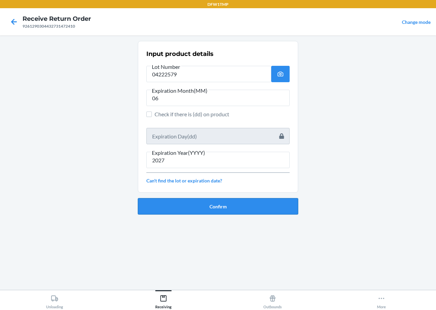
click at [210, 203] on button "Confirm" at bounding box center [218, 206] width 160 height 16
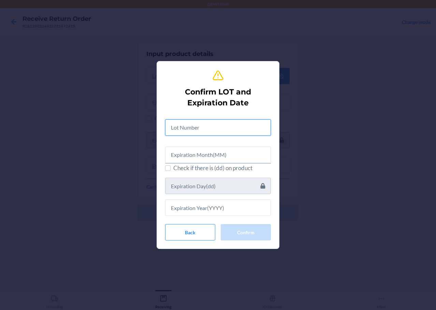
click at [204, 126] on input "text" at bounding box center [218, 127] width 106 height 16
type input "04222579"
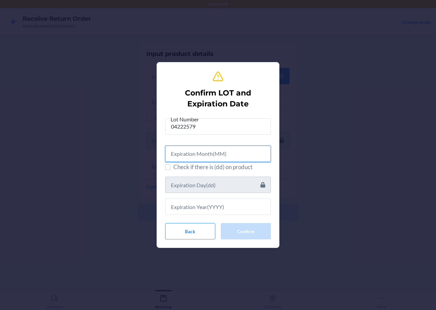
click at [223, 154] on input "text" at bounding box center [218, 154] width 106 height 16
type input "06"
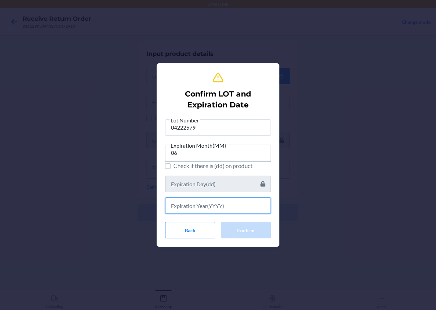
click at [213, 208] on input "text" at bounding box center [218, 205] width 106 height 16
type input "2027"
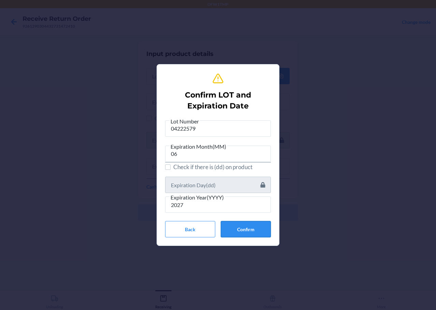
click at [254, 225] on button "Confirm" at bounding box center [246, 229] width 50 height 16
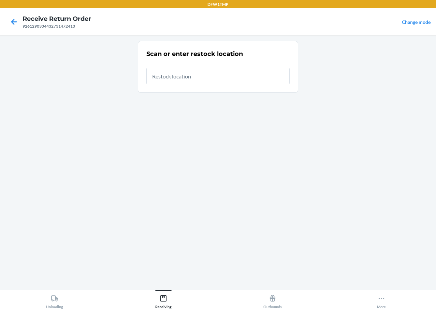
click at [220, 77] on input "text" at bounding box center [217, 76] width 143 height 16
type input "RT-04"
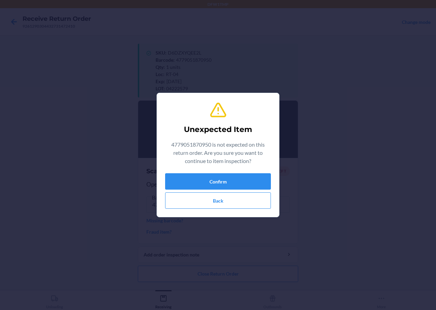
click at [236, 190] on div "Confirm Back" at bounding box center [218, 190] width 106 height 35
click at [246, 178] on button "Confirm" at bounding box center [218, 181] width 106 height 16
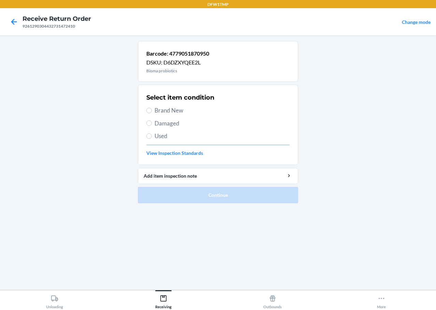
click at [180, 112] on span "Brand New" at bounding box center [222, 110] width 135 height 9
click at [152, 112] on input "Brand New" at bounding box center [148, 110] width 5 height 5
radio input "true"
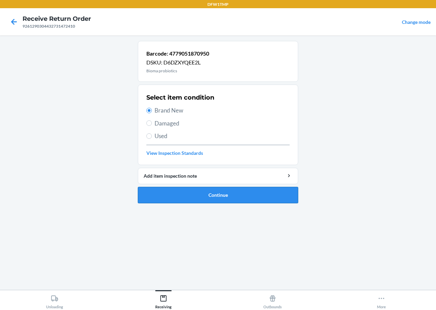
click at [240, 199] on button "Continue" at bounding box center [218, 195] width 160 height 16
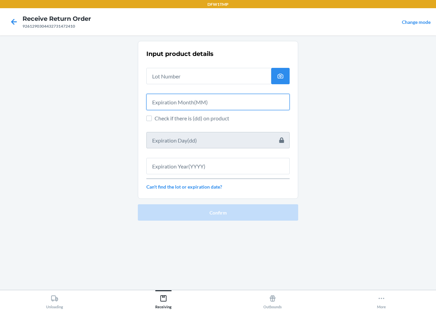
click at [209, 107] on input "text" at bounding box center [217, 102] width 143 height 16
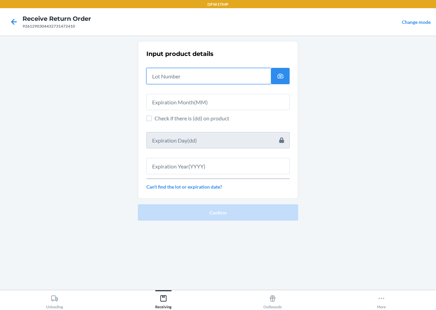
click at [202, 68] on input "text" at bounding box center [208, 76] width 125 height 16
type input "04222579"
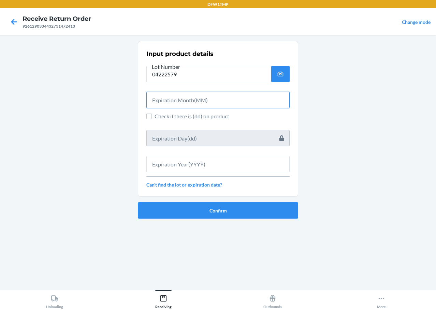
click at [205, 102] on input "text" at bounding box center [217, 100] width 143 height 16
type input "06"
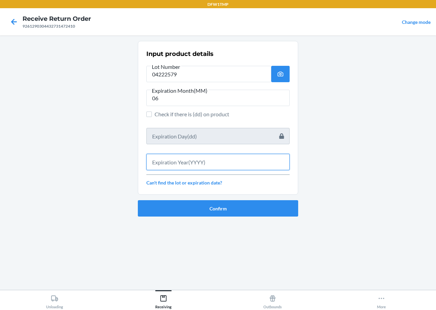
click at [218, 163] on input "text" at bounding box center [217, 162] width 143 height 16
type input "2027"
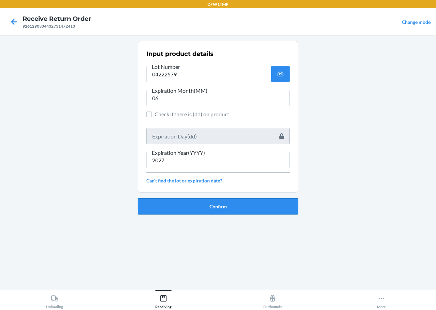
click at [227, 199] on button "Confirm" at bounding box center [218, 206] width 160 height 16
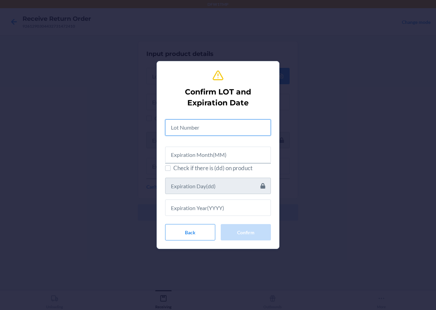
click at [178, 135] on input "text" at bounding box center [218, 127] width 106 height 16
type input "04222579"
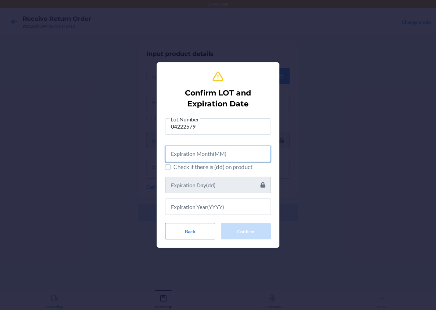
click at [196, 157] on input "text" at bounding box center [218, 154] width 106 height 16
type input "06"
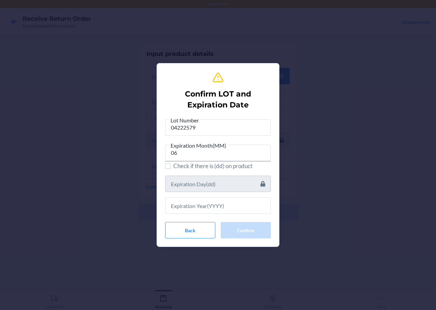
click at [314, 234] on div "Confirm LOT and Expiration Date Lot Number 04222579 Expiration Month(MM) 06 Che…" at bounding box center [218, 155] width 436 height 310
click at [205, 203] on input "text" at bounding box center [218, 205] width 106 height 16
type input "2027"
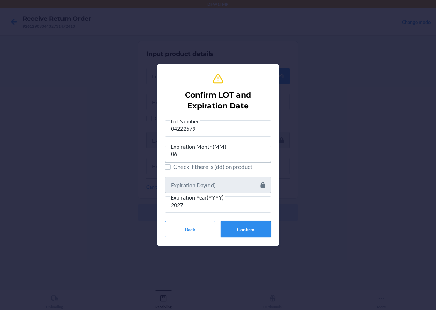
click at [243, 226] on button "Confirm" at bounding box center [246, 229] width 50 height 16
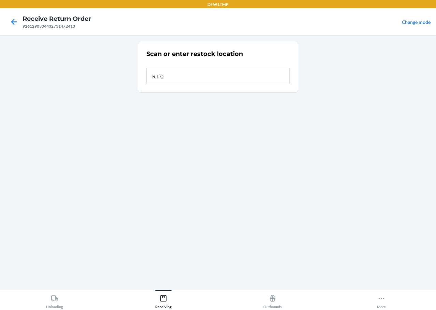
type input "RT-04"
